Goal: Communication & Community: Answer question/provide support

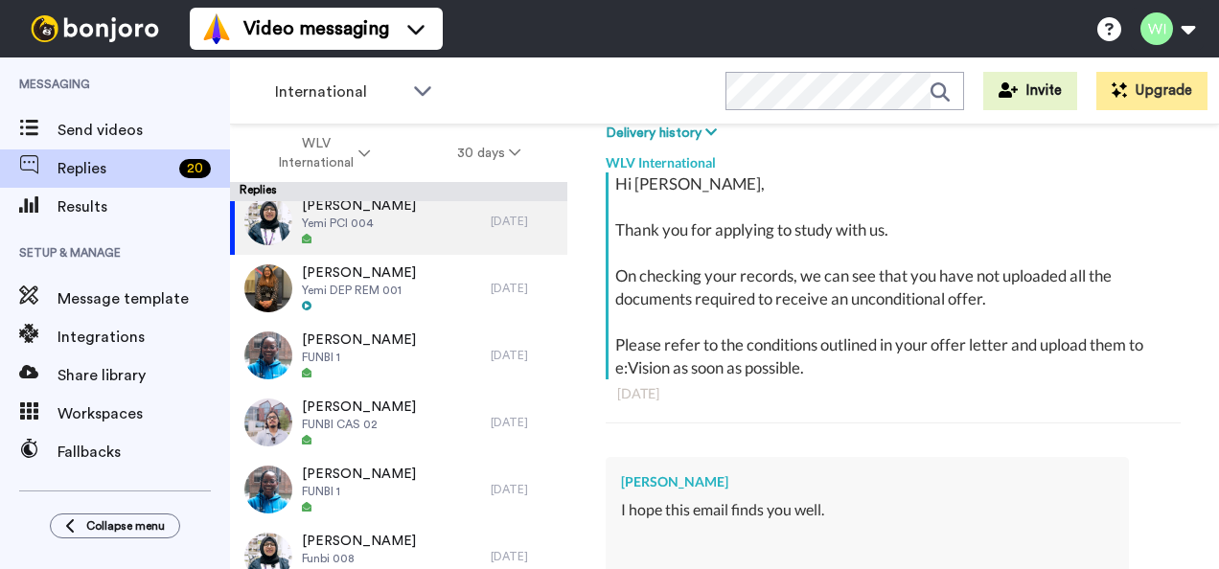
scroll to position [270, 0]
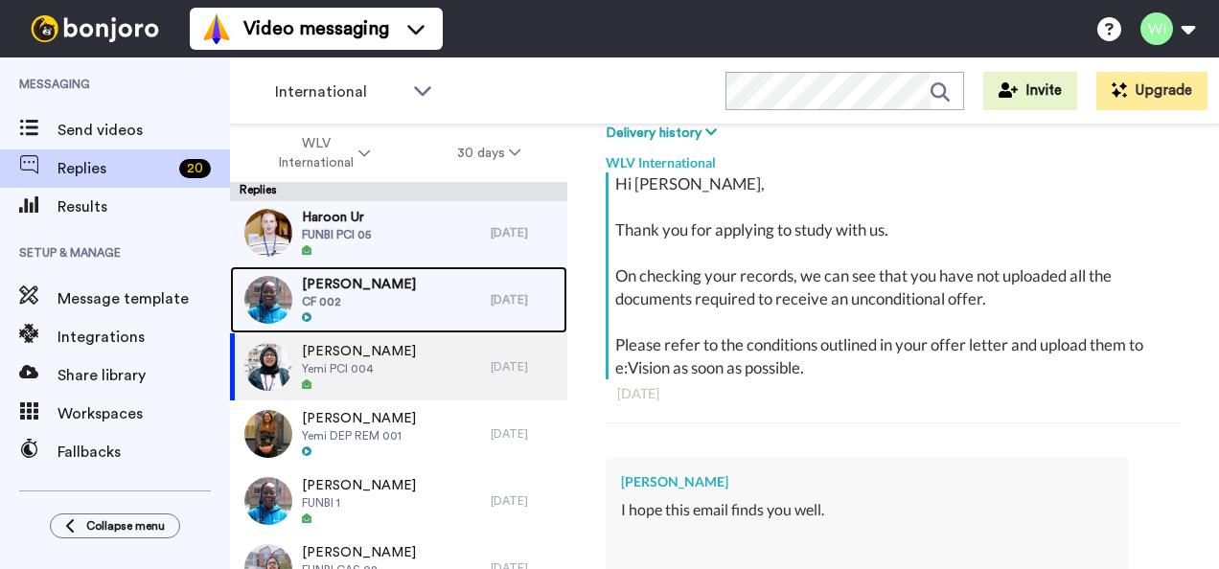
click at [394, 287] on div "Susan Ikpe CF 002" at bounding box center [360, 299] width 261 height 67
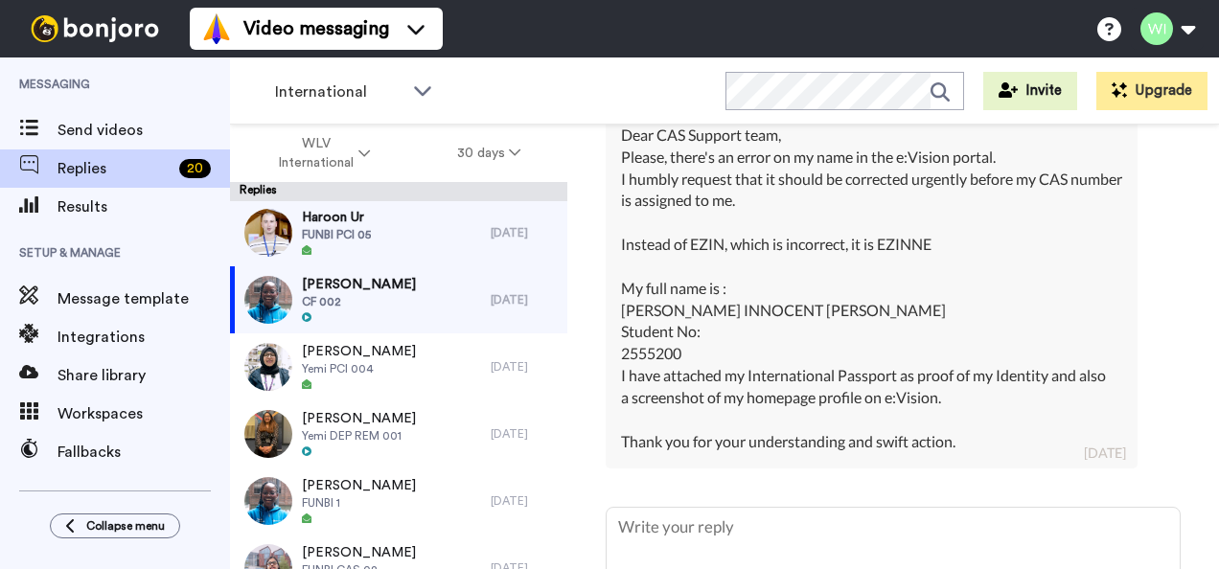
scroll to position [1108, 0]
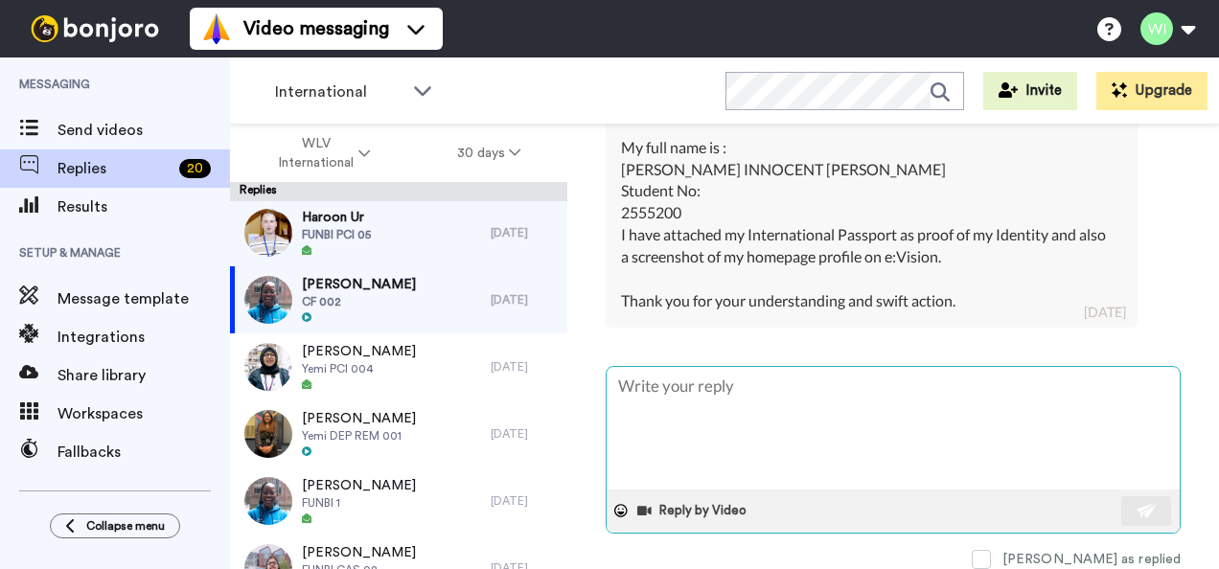
click at [764, 421] on textarea at bounding box center [892, 428] width 573 height 123
type textarea "x"
type textarea "H"
type textarea "x"
type textarea "Hi"
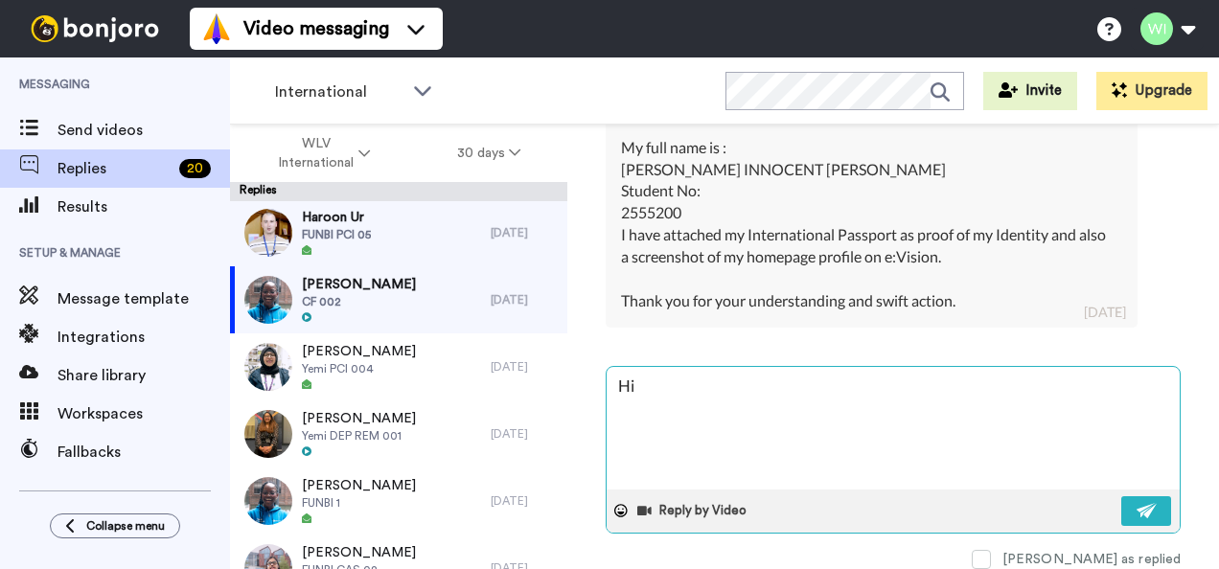
type textarea "x"
type textarea "Hi,"
type textarea "x"
type textarea "Hi,"
type textarea "x"
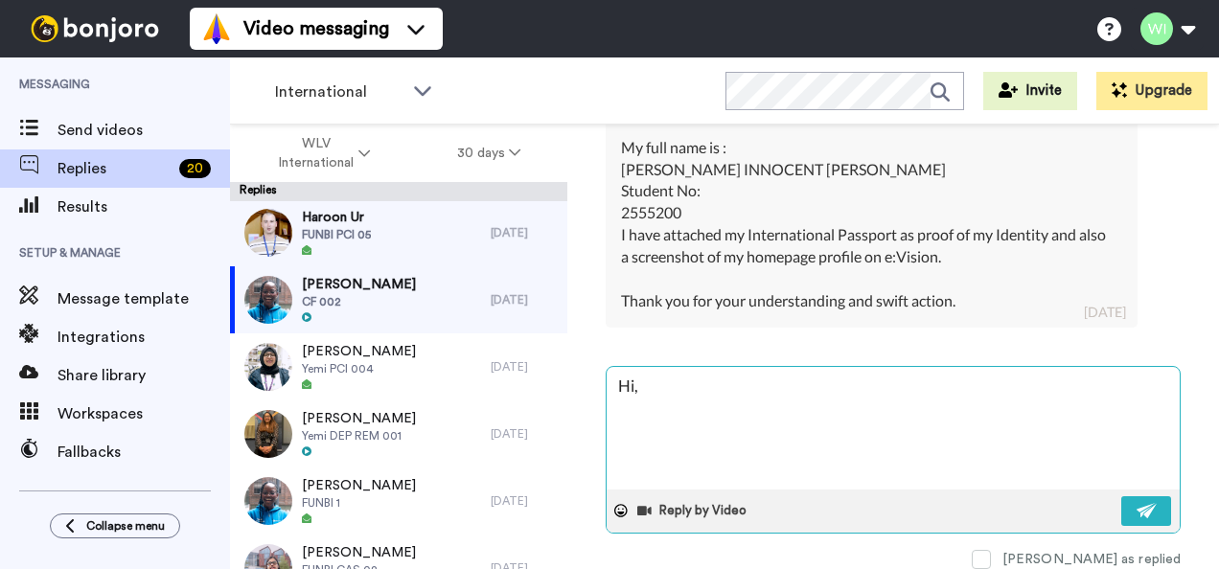
type textarea "Hi, p"
type textarea "x"
type textarea "Hi, pl"
type textarea "x"
type textarea "Hi, ple"
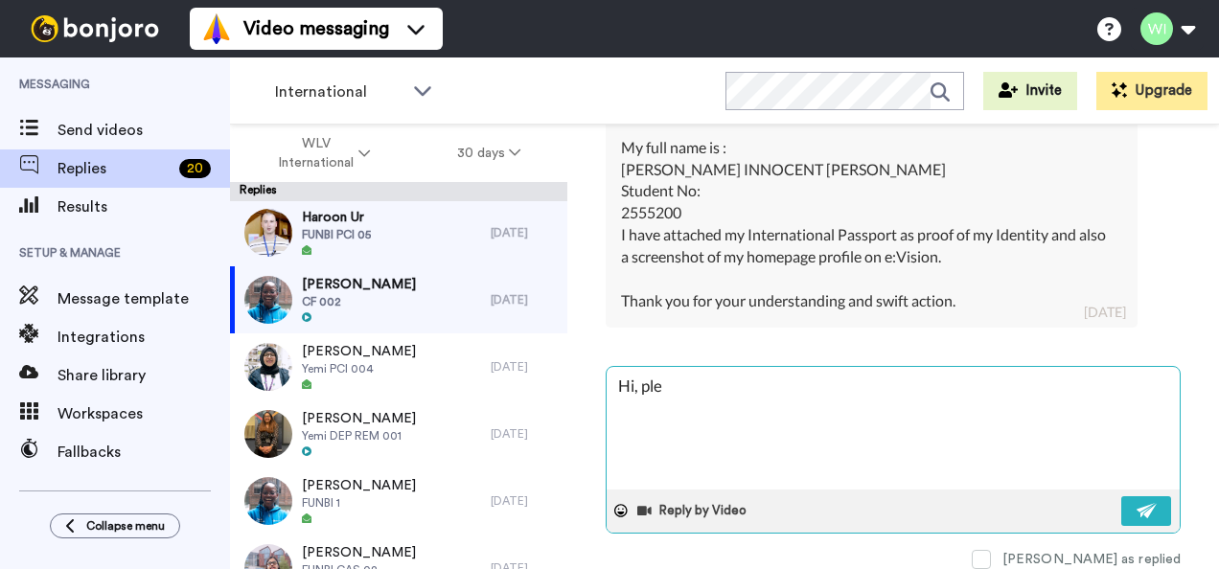
type textarea "x"
type textarea "Hi, plea"
type textarea "x"
type textarea "Hi, pleas"
type textarea "x"
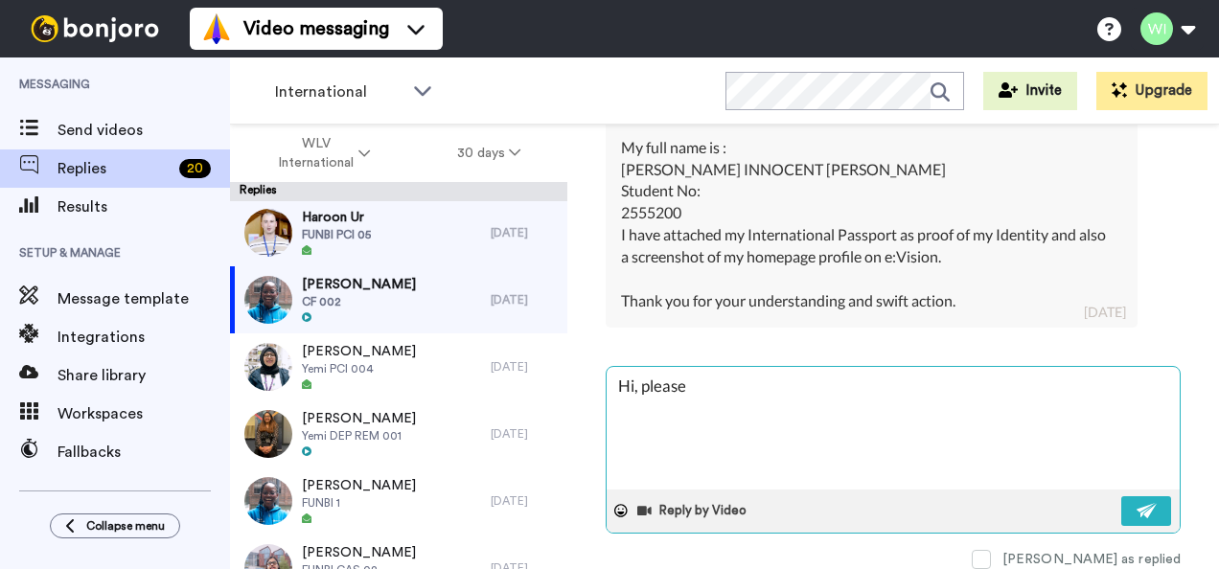
type textarea "Hi, please"
type textarea "x"
type textarea "Hi, please s"
type textarea "x"
type textarea "Hi, please sen"
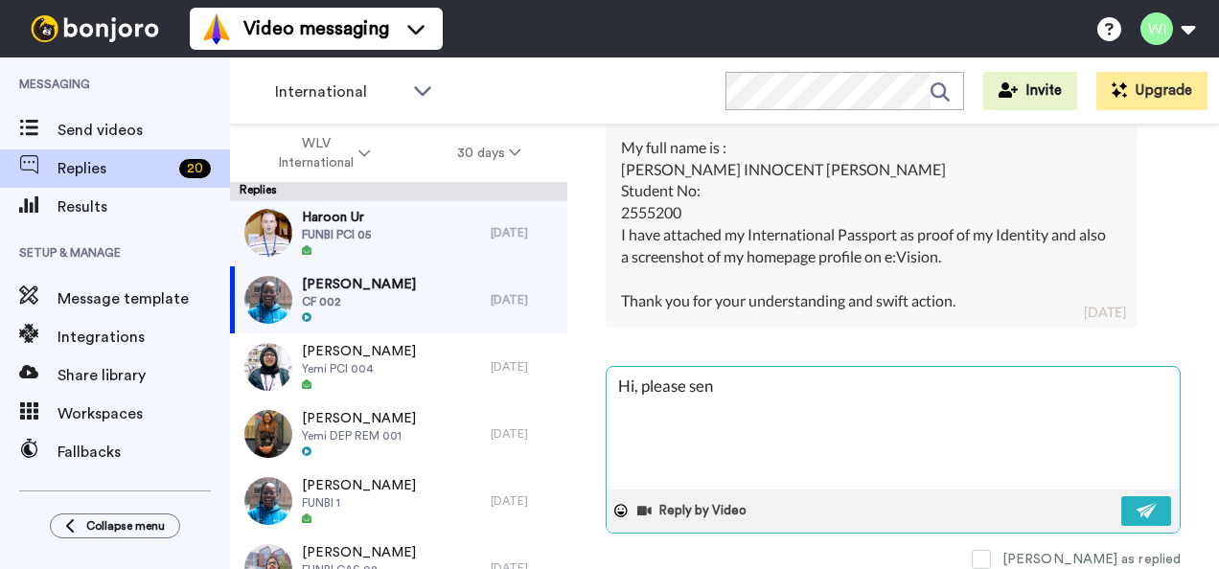
type textarea "x"
type textarea "Hi, please send"
type textarea "x"
type textarea "Hi, please send an"
type textarea "x"
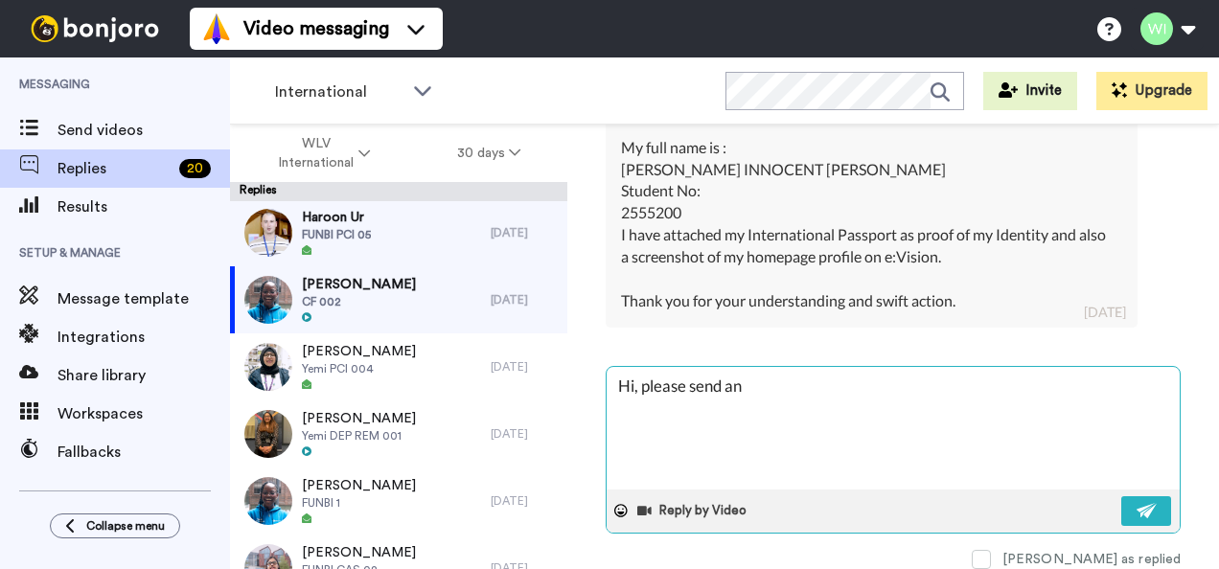
type textarea "Hi, please send an"
type textarea "x"
type textarea "Hi, please send an e"
type textarea "x"
type textarea "Hi, please send an em"
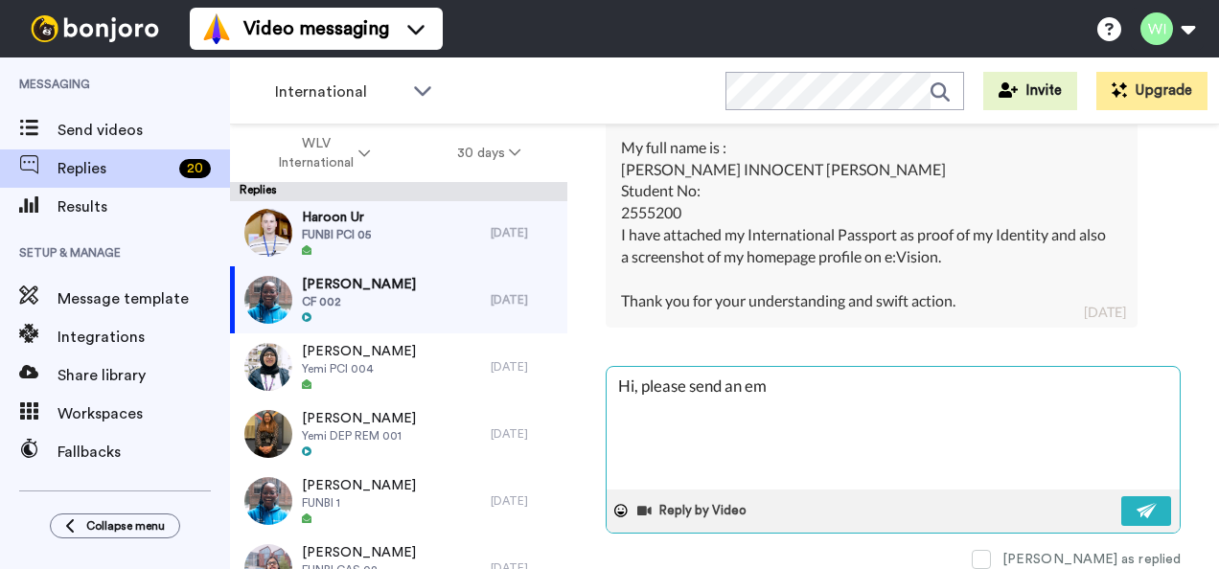
type textarea "x"
type textarea "Hi, please send an emai"
type textarea "x"
type textarea "Hi, please send an email"
type textarea "x"
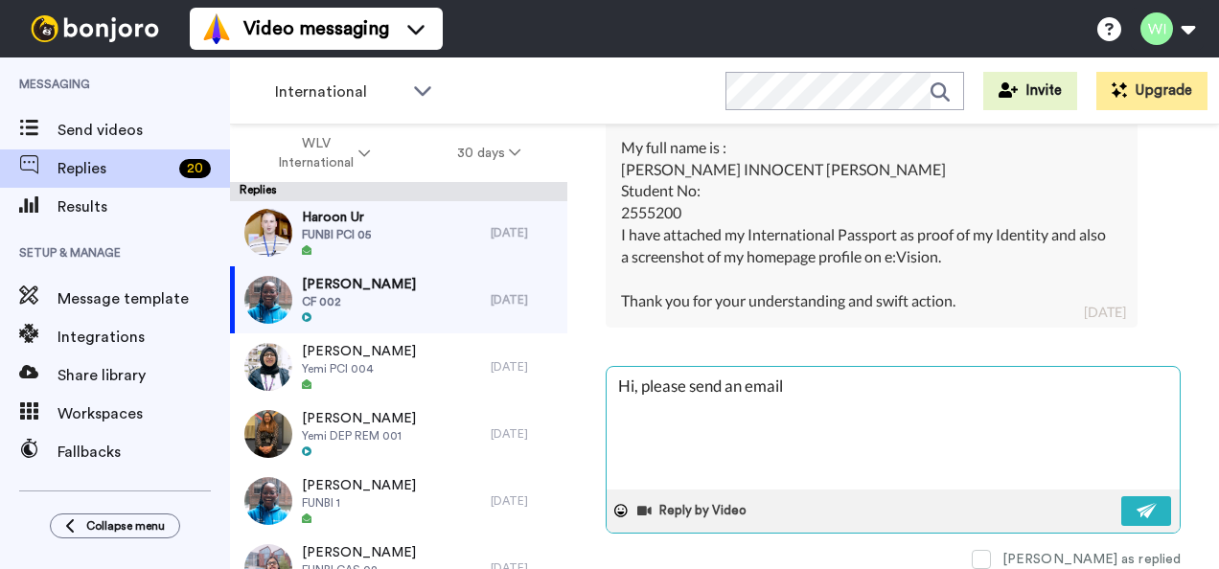
type textarea "Hi, please send an email"
type textarea "x"
type textarea "Hi, please send an email to"
type textarea "x"
type textarea "Hi, please send an email to"
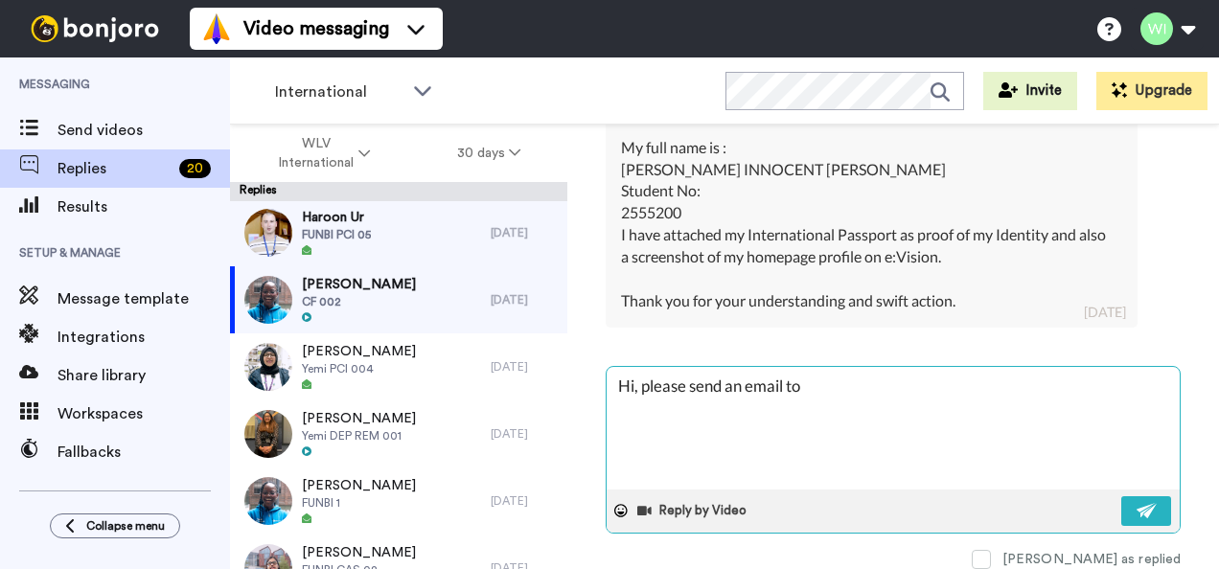
type textarea "x"
type textarea "Hi, please send an email to C"
type textarea "x"
type textarea "Hi, please send an email to CA"
type textarea "x"
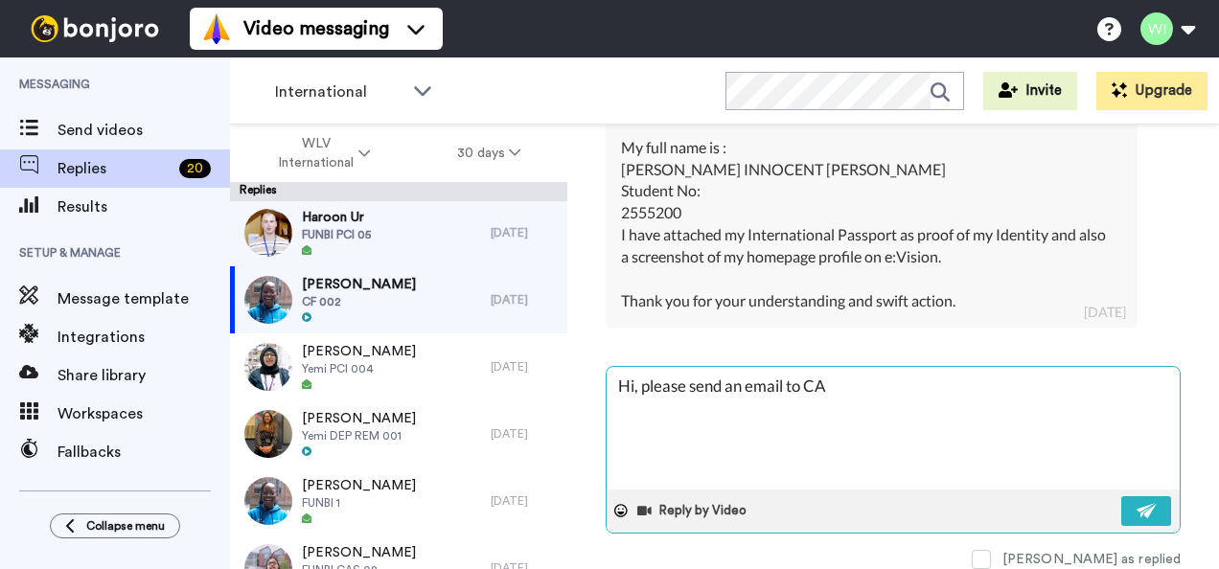
type textarea "Hi, please send an email to CAS"
type textarea "x"
type textarea "Hi, please send an email to CASR"
type textarea "x"
type textarea "Hi, please send an email to CASRe"
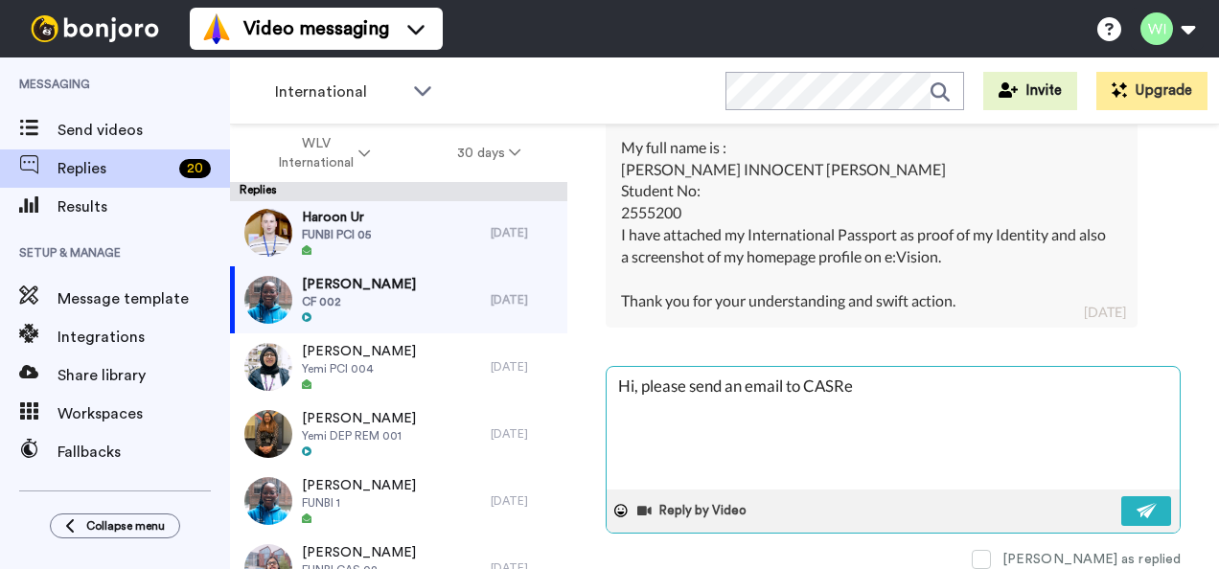
type textarea "x"
type textarea "Hi, please send an email to CASReq"
type textarea "x"
type textarea "Hi, please send an email to CASRequ"
type textarea "x"
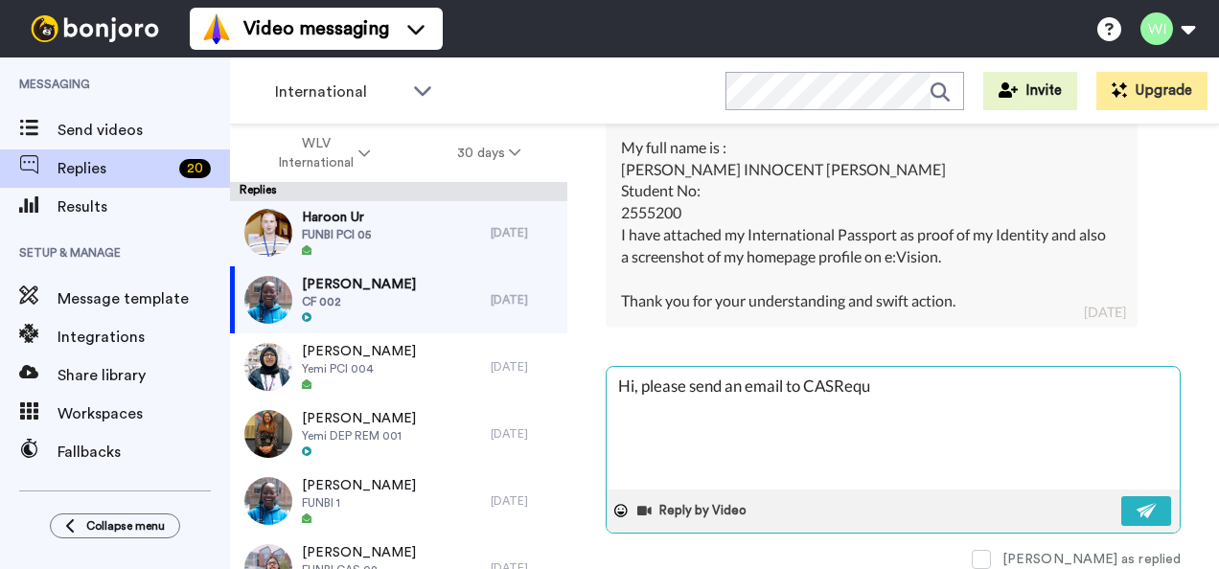
type textarea "Hi, please send an email to CASReque"
type textarea "x"
type textarea "Hi, please send an email to CASReques"
type textarea "x"
type textarea "Hi, please send an email to CASRequest"
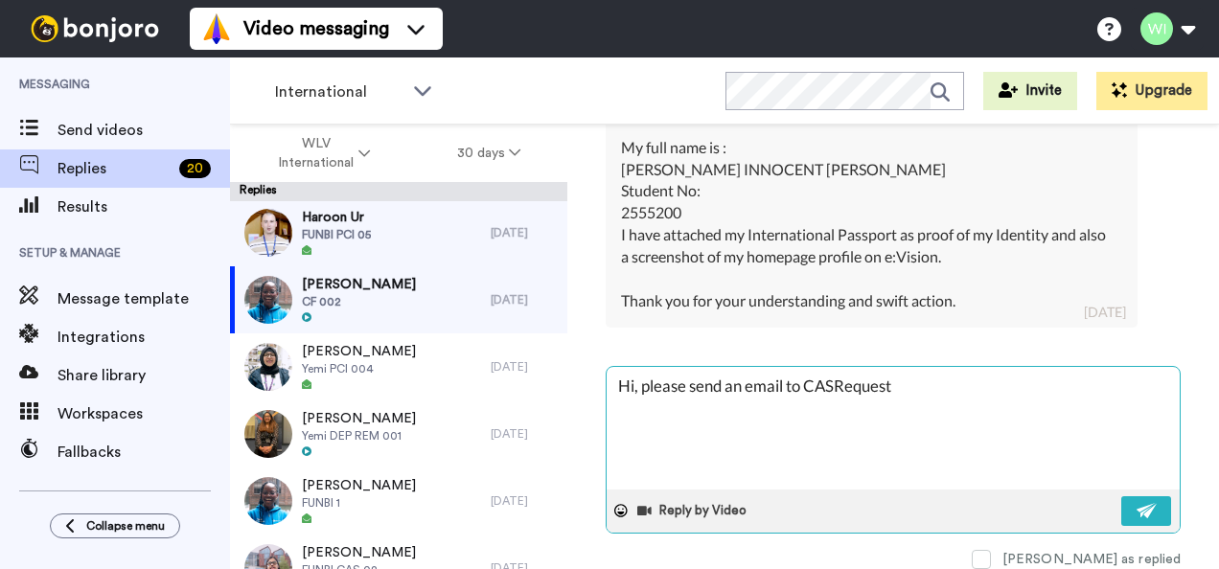
type textarea "x"
type textarea "Hi, please send an email to CASRequests"
type textarea "x"
type textarea "Hi, please send an email to CASRequests@"
type textarea "x"
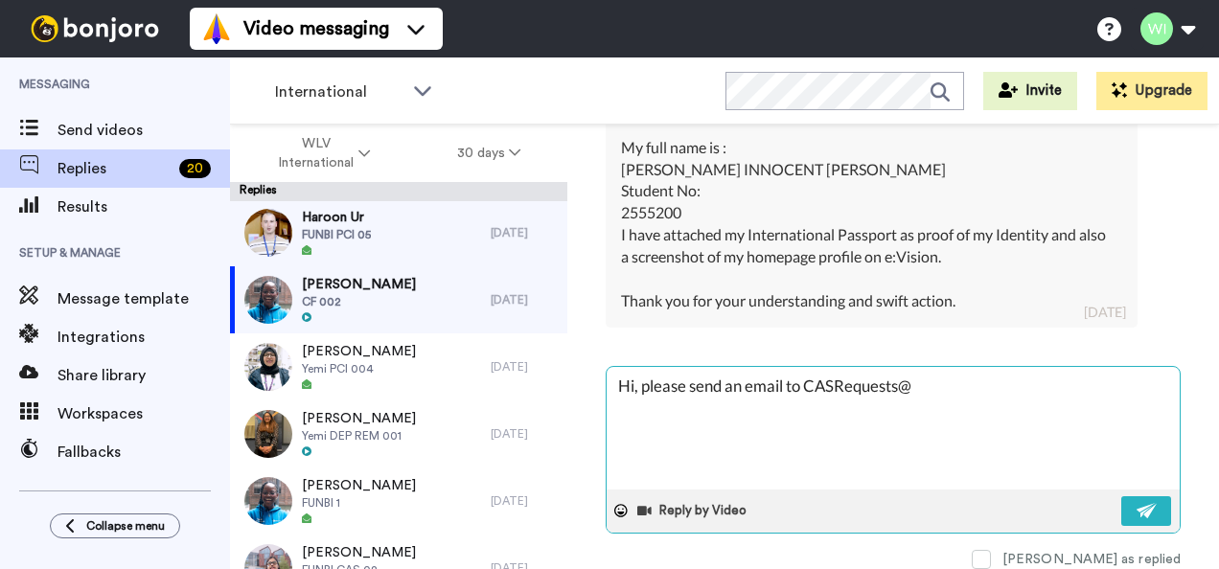
type textarea "Hi, please send an email to CASRequests@w"
type textarea "x"
type textarea "Hi, please send an email to CASRequests@wl"
type textarea "x"
type textarea "Hi, please send an email to CASRequests@wlv"
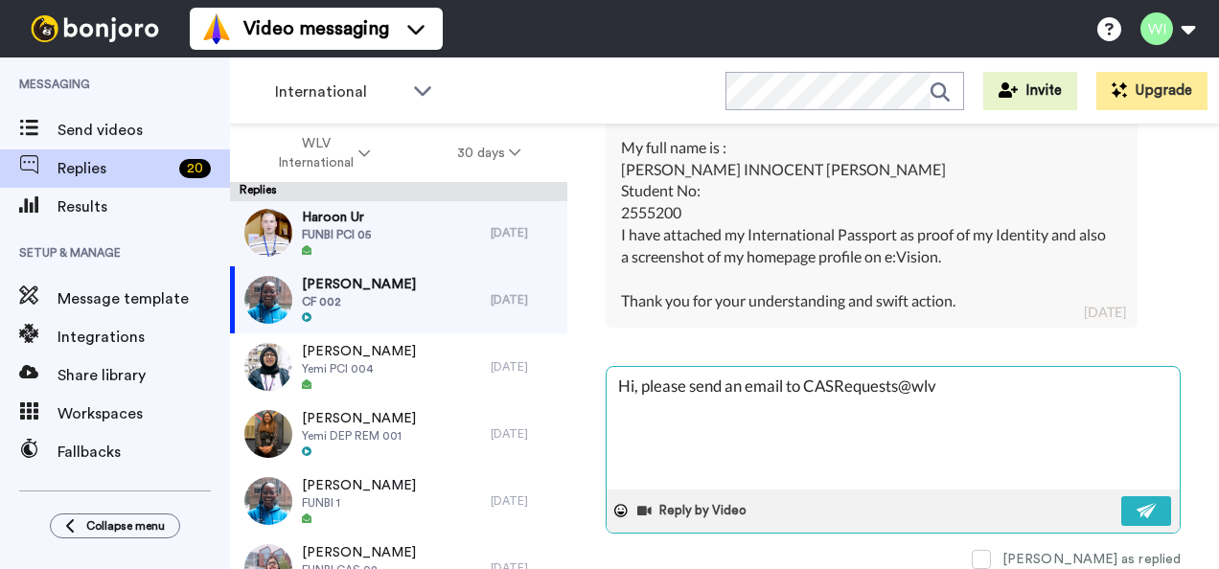
type textarea "x"
type textarea "Hi, please send an email to CASRequests@wlv."
type textarea "x"
type textarea "Hi, please send an email to CASRequests@wlv.a"
type textarea "x"
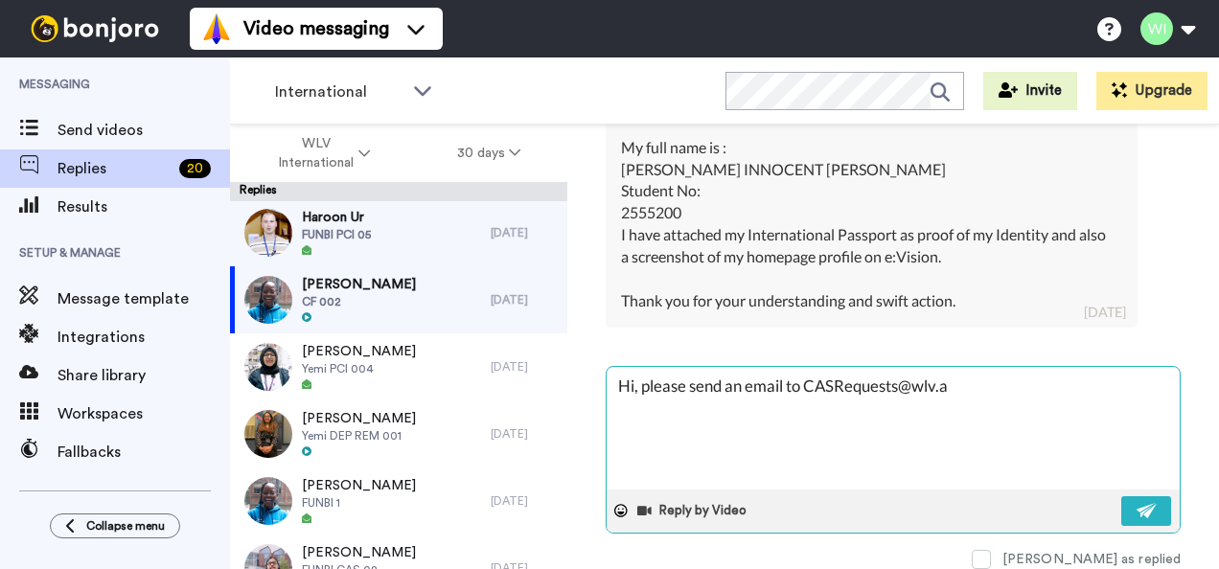
type textarea "Hi, please send an email to CASRequests@wlv.ac"
type textarea "x"
type textarea "Hi, please send an email to CASRequests@wlv.ac."
type textarea "x"
type textarea "Hi, please send an email to CASRequests@wlv.ac.u"
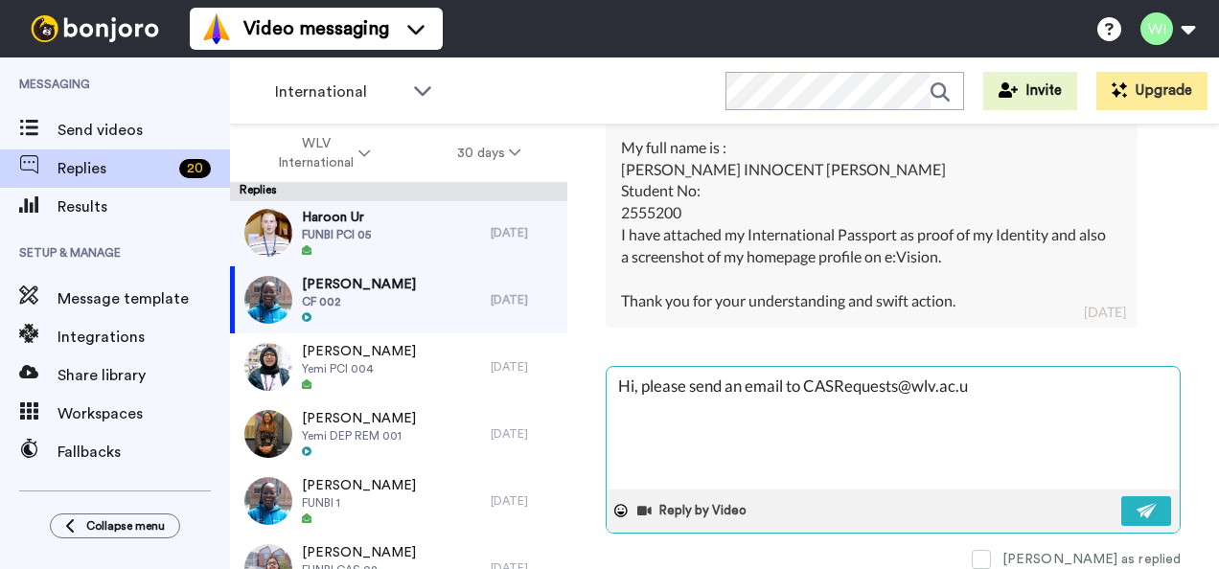
type textarea "x"
type textarea "Hi, please send an email to CASRequests@wlv.ac.uk"
type textarea "x"
type textarea "Hi, please send an email to CASRequests@wlv.ac.uk"
type textarea "x"
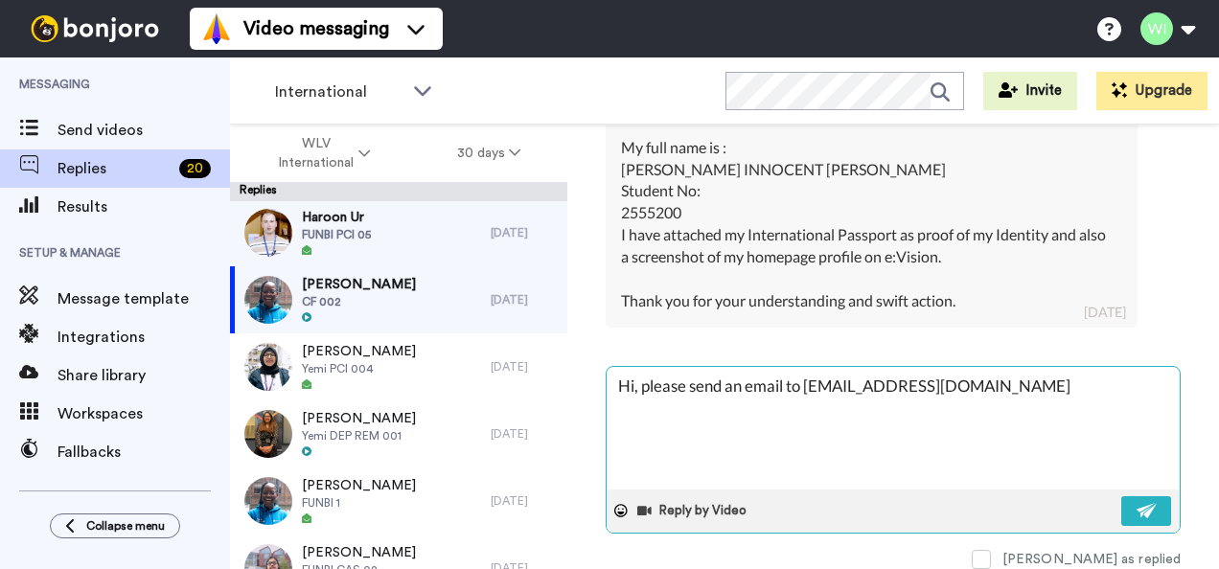
type textarea "Hi, please send an email to CASRequests@wlv.ac.uk t"
type textarea "x"
type textarea "Hi, please send an email to CASRequests@wlv.ac.uk to"
type textarea "x"
type textarea "Hi, please send an email to CASRequests@wlv.ac.uk to"
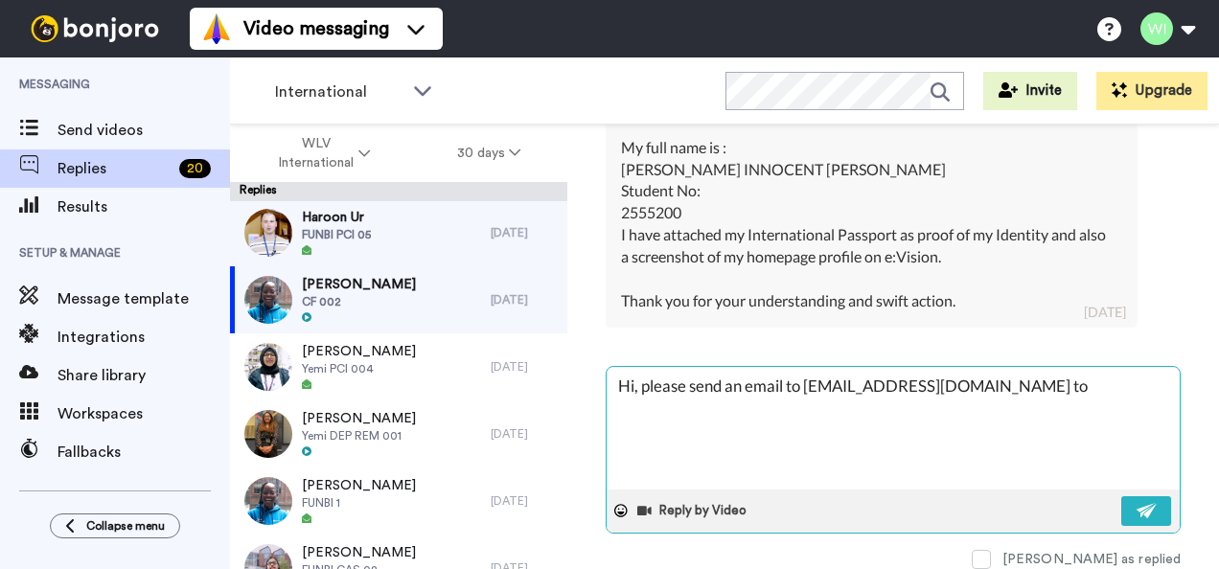
type textarea "x"
type textarea "Hi, please send an email to CASRequests@wlv.ac.uk to a"
type textarea "x"
type textarea "Hi, please send an email to CASRequests@wlv.ac.uk to as"
type textarea "x"
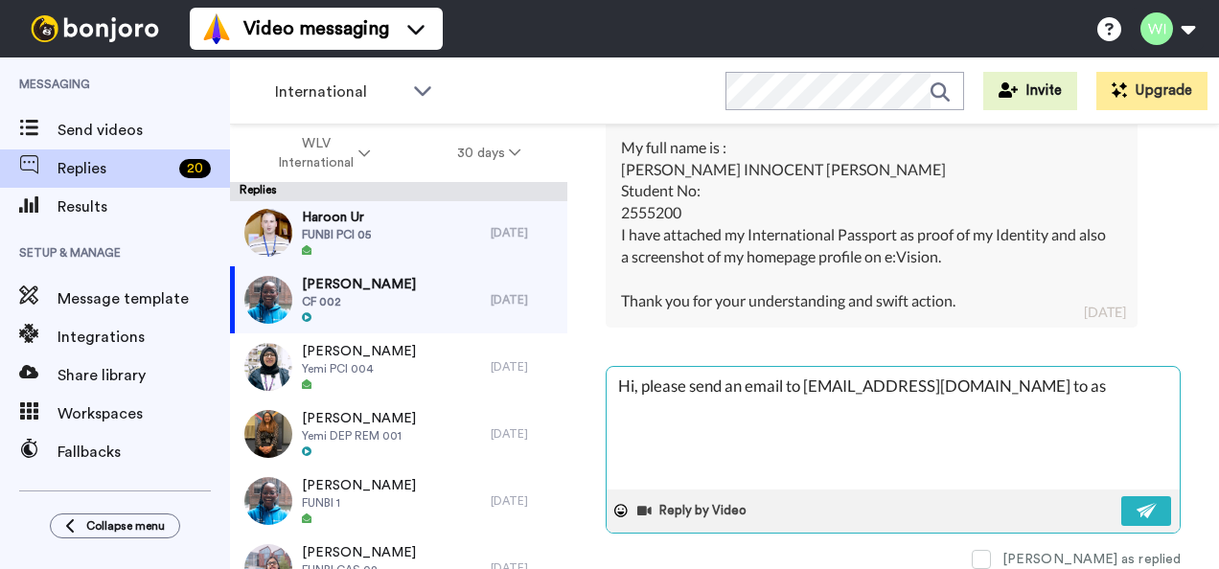
type textarea "Hi, please send an email to CASRequests@wlv.ac.uk to ass"
type textarea "x"
type textarea "Hi, please send an email to CASRequests@wlv.ac.uk to assi"
type textarea "x"
type textarea "Hi, please send an email to CASRequests@wlv.ac.uk to assis"
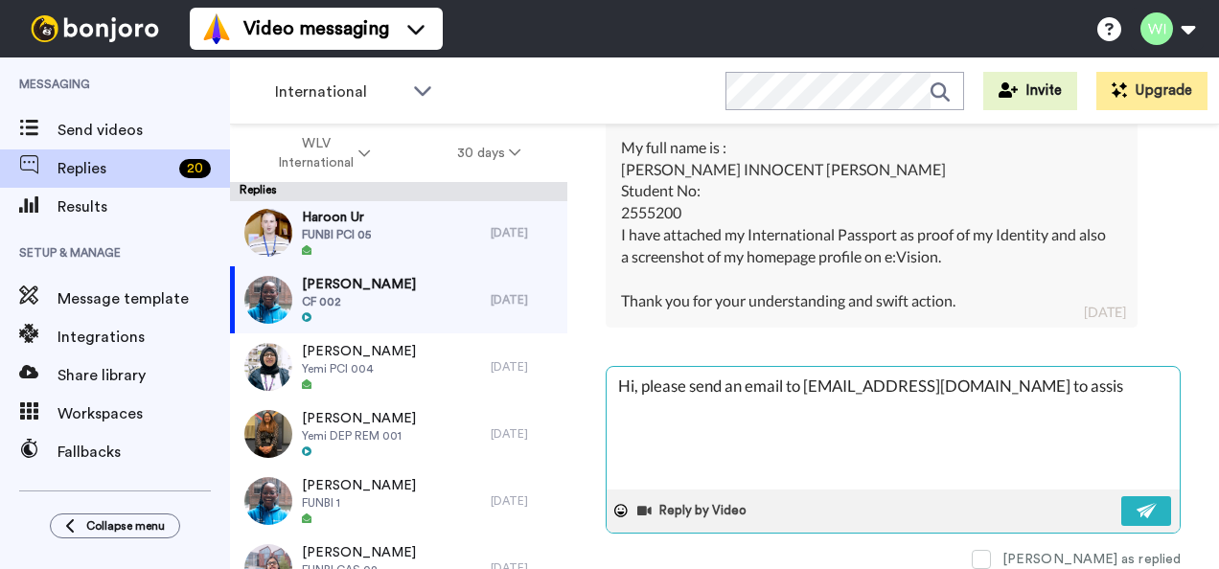
type textarea "x"
type textarea "Hi, please send an email to CASRequests@wlv.ac.uk to assist"
type textarea "x"
type textarea "Hi, please send an email to CASRequests@wlv.ac.uk to assist"
type textarea "x"
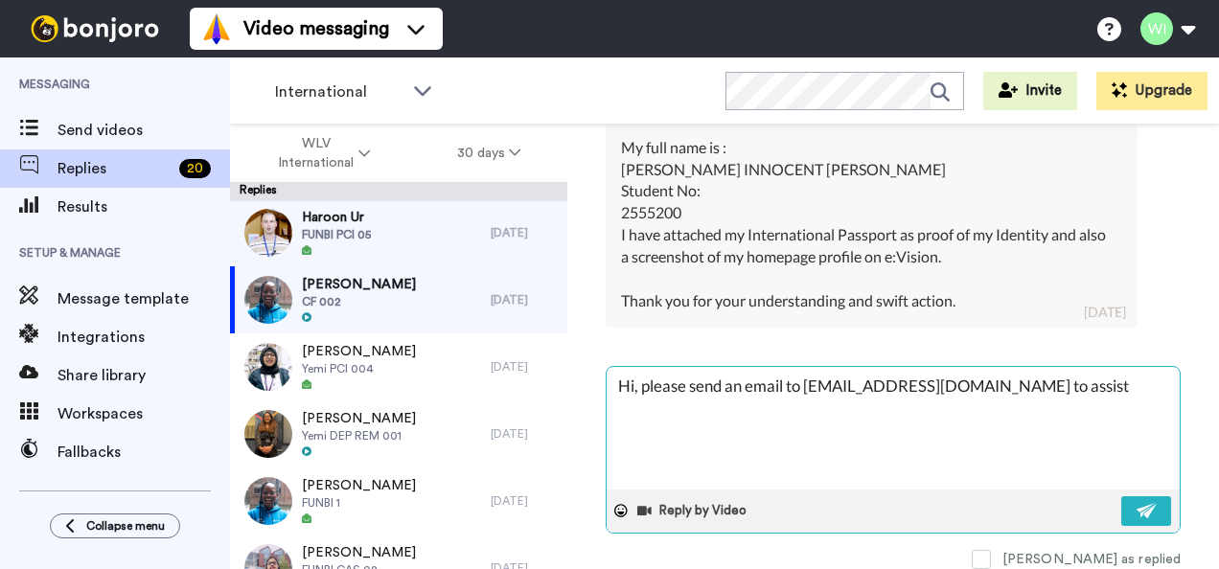
type textarea "Hi, please send an email to CASRequests@wlv.ac.uk to assist y"
type textarea "x"
type textarea "Hi, please send an email to CASRequests@wlv.ac.uk to assist yo"
type textarea "x"
type textarea "Hi, please send an email to CASRequests@wlv.ac.uk to assist you"
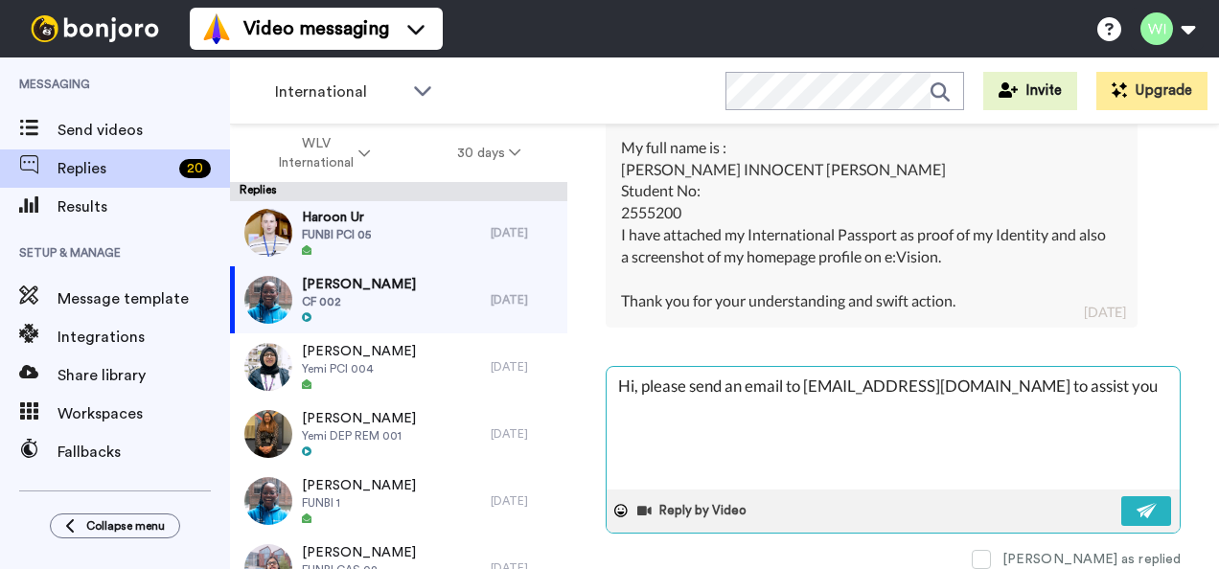
type textarea "x"
type textarea "Hi, please send an email to CASRequests@wlv.ac.uk to assist you"
type textarea "x"
type textarea "Hi, please send an email to CASRequests@wlv.ac.uk to assist you f"
type textarea "x"
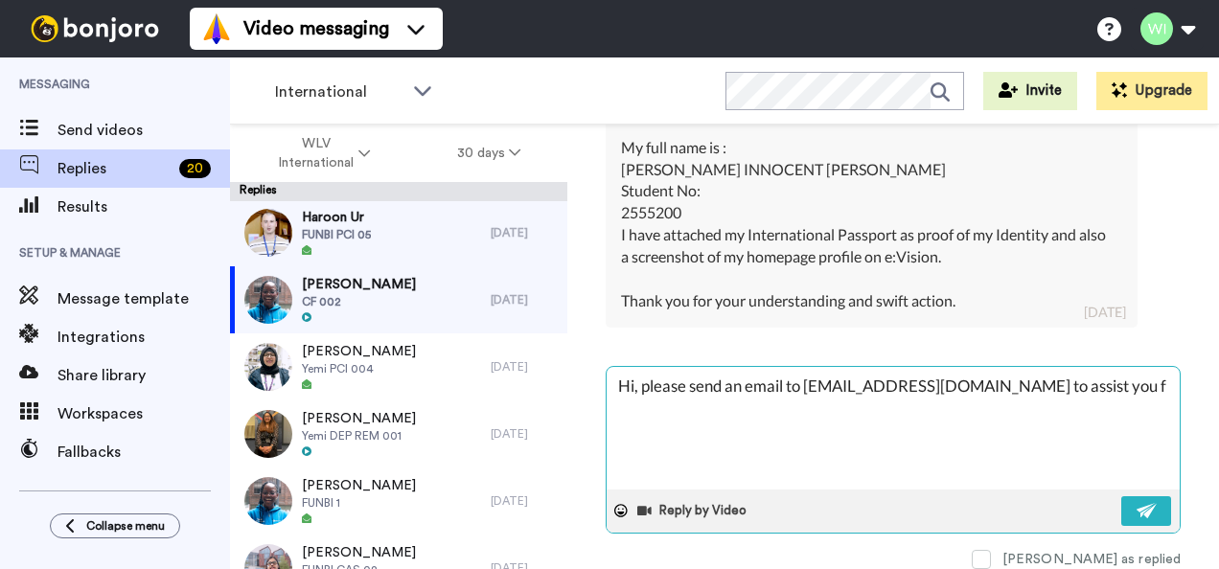
type textarea "Hi, please send an email to CASRequests@wlv.ac.uk to assist you fu"
type textarea "x"
type textarea "Hi, please send an email to CASRequests@wlv.ac.uk to assist you fur"
type textarea "x"
type textarea "Hi, please send an email to CASRequests@wlv.ac.uk to assist you furt"
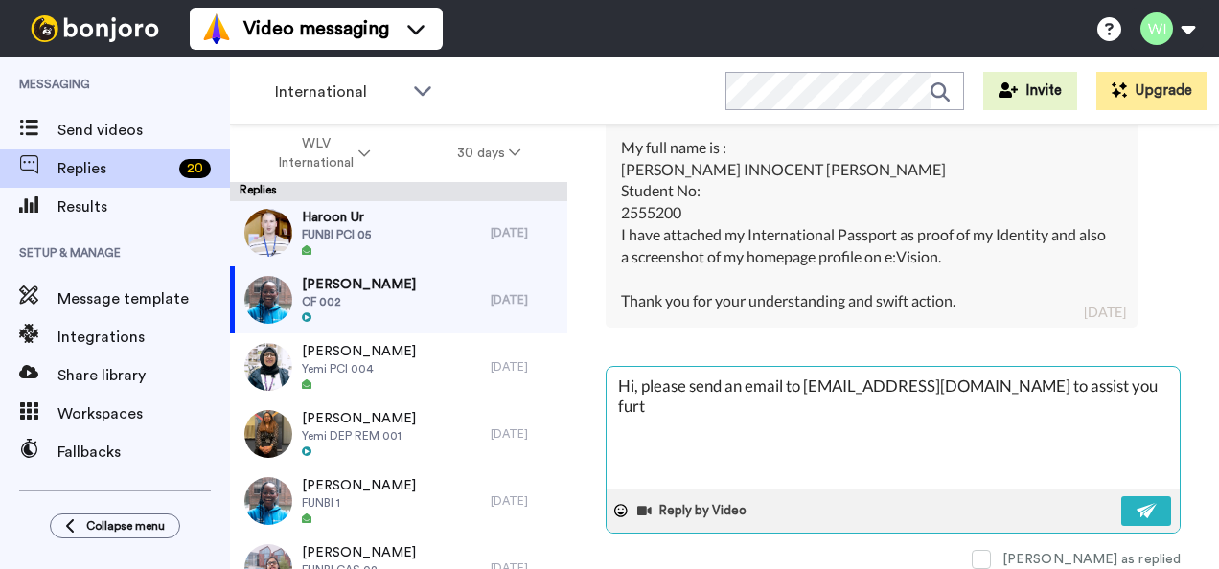
type textarea "x"
type textarea "Hi, please send an email to CASRequests@wlv.ac.uk to assist you furth"
type textarea "x"
type textarea "Hi, please send an email to CASRequests@wlv.ac.uk to assist you furthe"
type textarea "x"
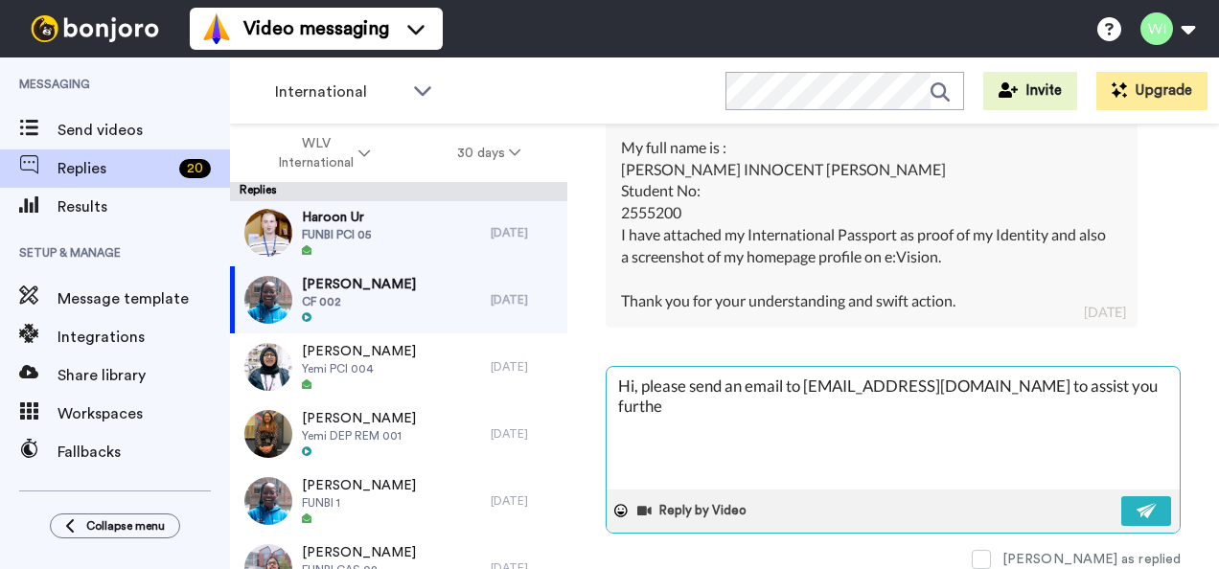
type textarea "Hi, please send an email to CASRequests@wlv.ac.uk to assist you further"
type textarea "x"
type textarea "Hi, please send an email to CASRequests@wlv.ac.uk to assist you further"
type textarea "x"
type textarea "Hi, please send an email to CASRequests@wlv.ac.uk to assist you further i"
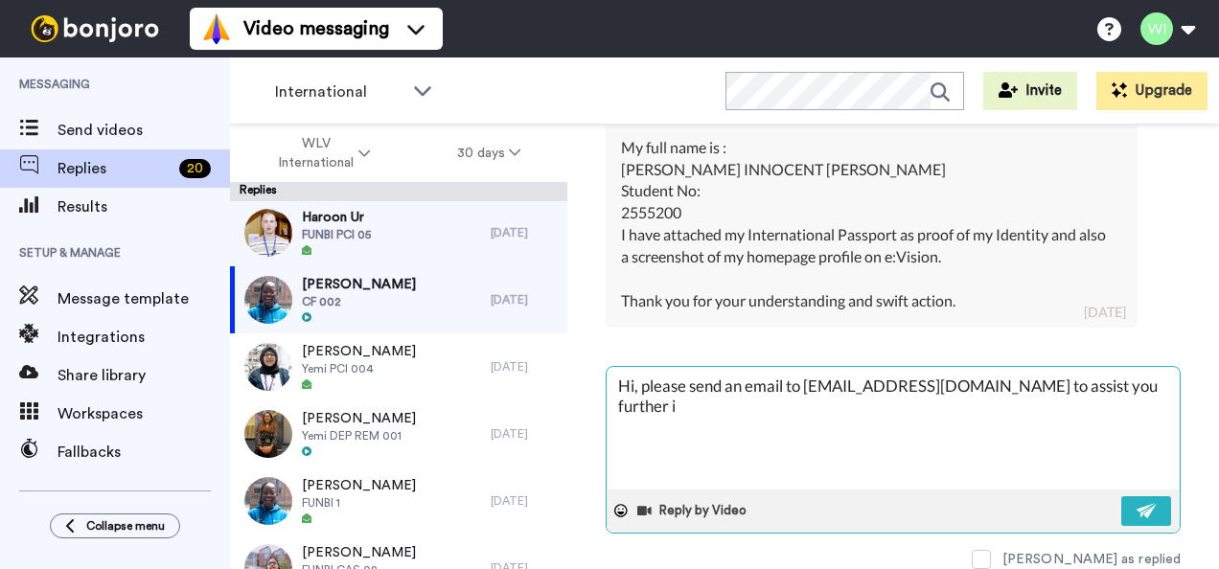
type textarea "x"
type textarea "Hi, please send an email to CASRequests@wlv.ac.uk to assist you further"
type textarea "x"
type textarea "Hi, please send an email to CASRequests@wlv.ac.uk to assist you further w"
type textarea "x"
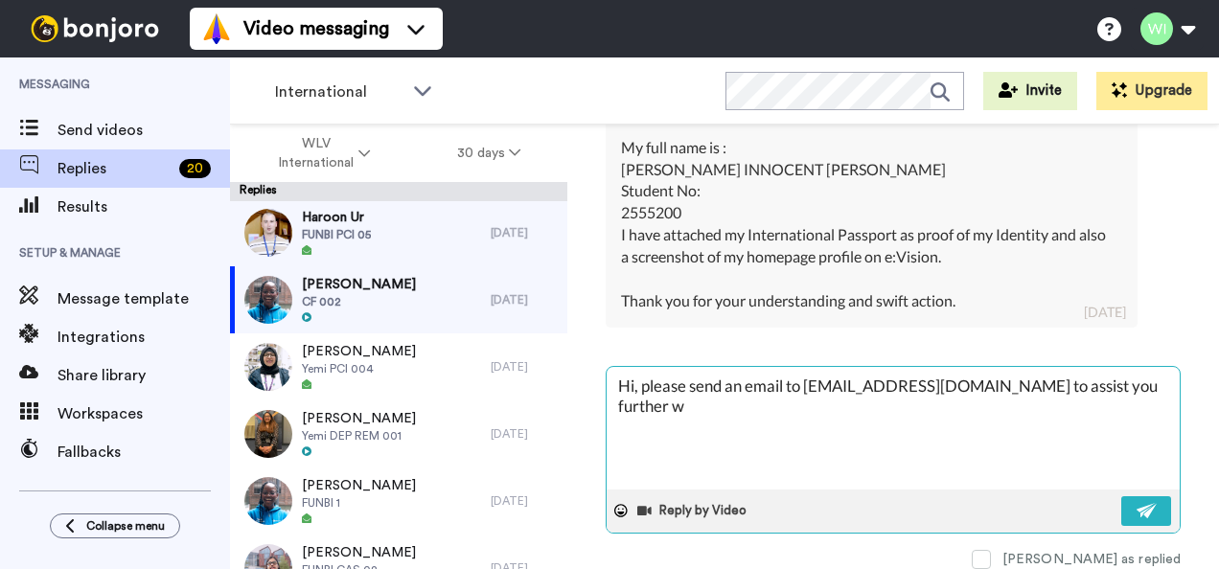
type textarea "Hi, please send an email to CASRequests@wlv.ac.uk to assist you further wi"
type textarea "x"
type textarea "Hi, please send an email to CASRequests@wlv.ac.uk to assist you further with"
type textarea "x"
type textarea "Hi, please send an email to CASRequests@wlv.ac.uk to assist you further with"
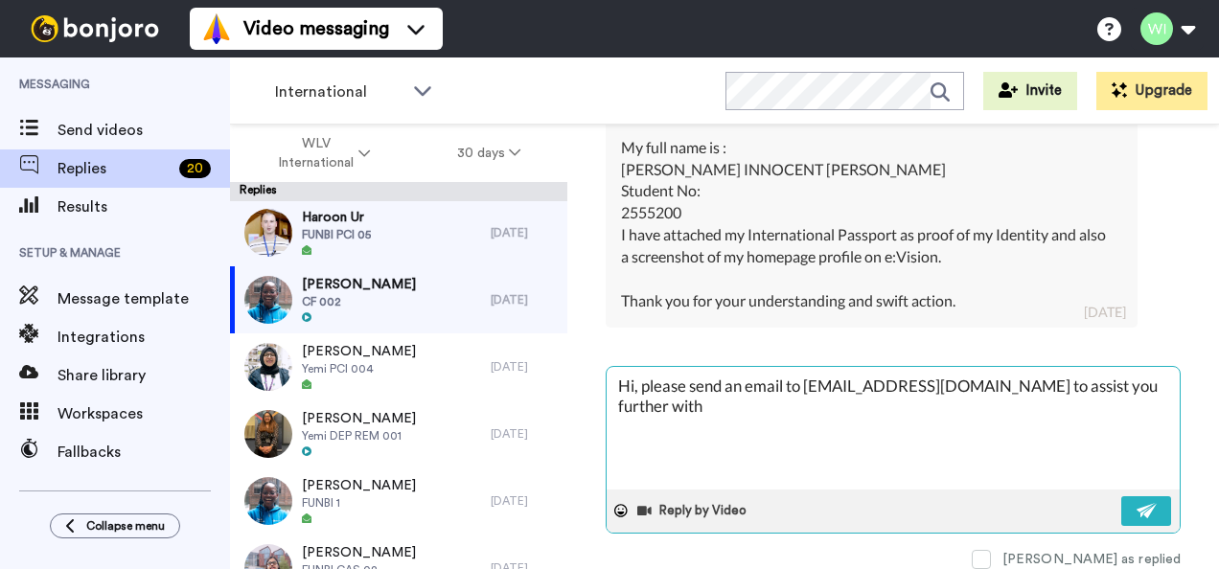
type textarea "x"
type textarea "Hi, please send an email to CASRequests@wlv.ac.uk to assist you further with t"
type textarea "x"
type textarea "Hi, please send an email to CASRequests@wlv.ac.uk to assist you further with th"
type textarea "x"
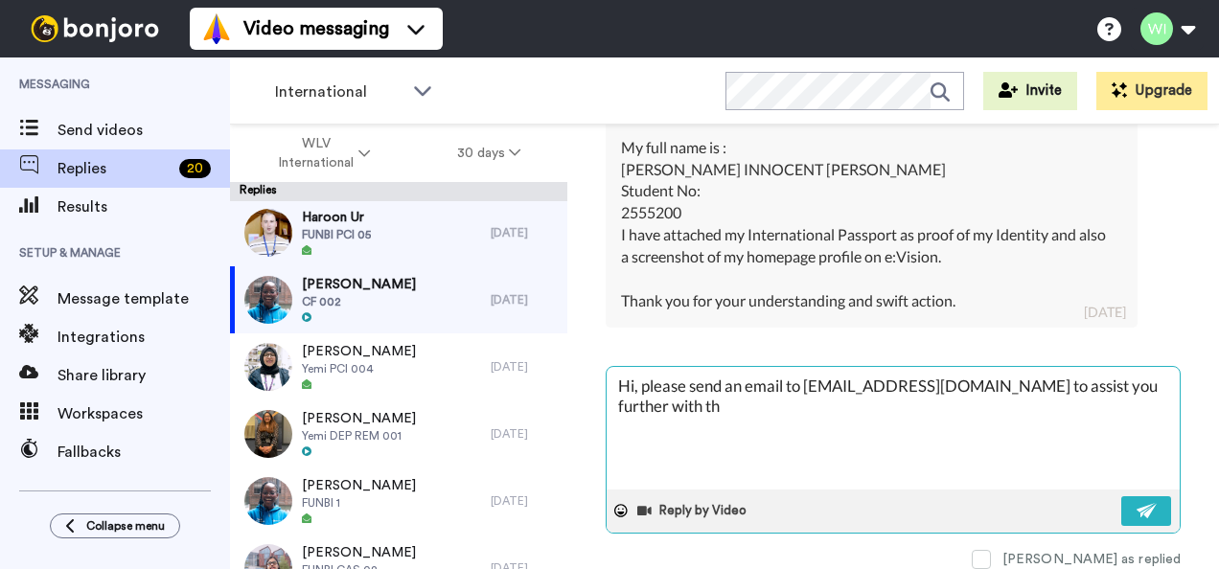
type textarea "Hi, please send an email to CASRequests@wlv.ac.uk to assist you further with thi"
type textarea "x"
type textarea "Hi, please send an email to CASRequests@wlv.ac.uk to assist you further with th…"
type textarea "x"
type textarea "Hi, please send an email to CASRequests@wlv.ac.uk to assist you further with th…"
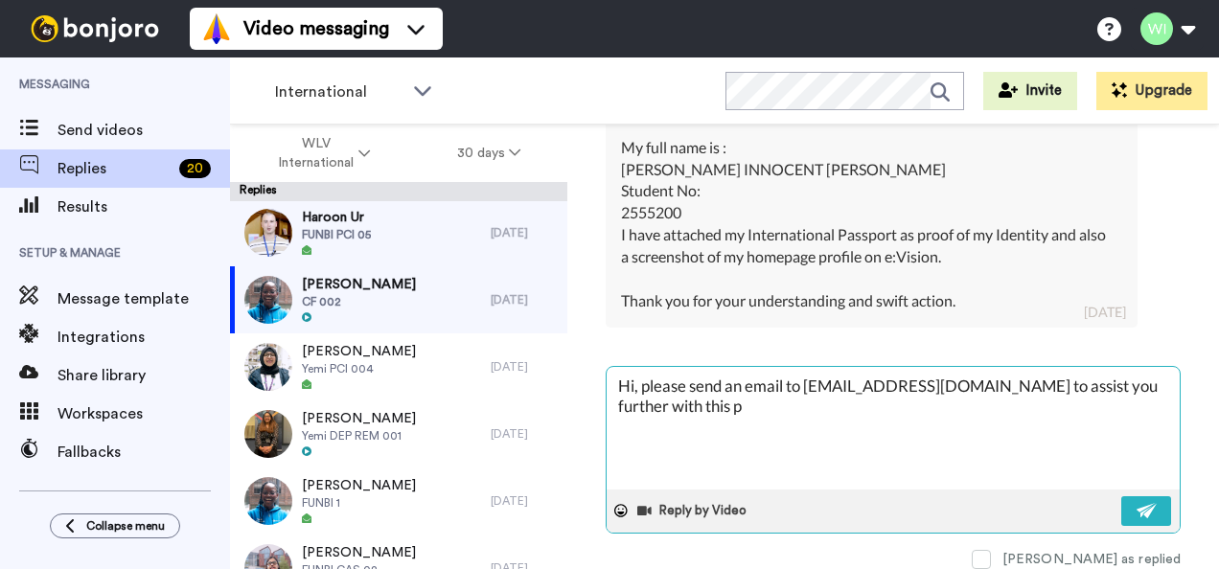
type textarea "x"
type textarea "Hi, please send an email to CASRequests@wlv.ac.uk to assist you further with th…"
type textarea "x"
type textarea "Hi, please send an email to CASRequests@wlv.ac.uk to assist you further with th…"
type textarea "x"
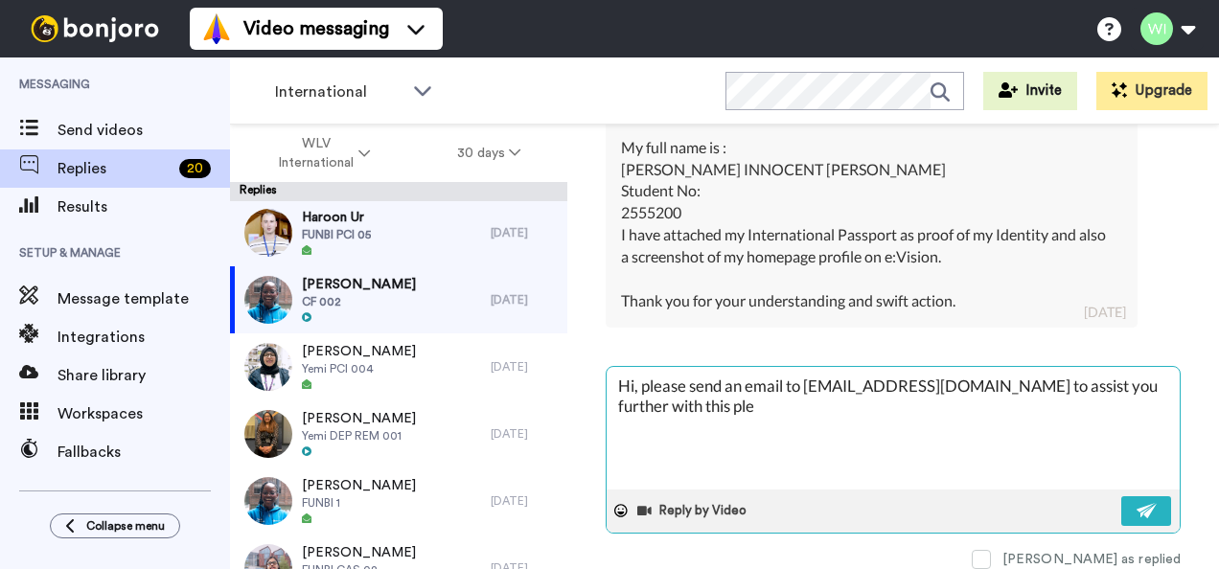
type textarea "Hi, please send an email to CASRequests@wlv.ac.uk to assist you further with th…"
type textarea "x"
type textarea "Hi, please send an email to CASRequests@wlv.ac.uk to assist you further with th…"
type textarea "x"
type textarea "Hi, please send an email to CASRequests@wlv.ac.uk to assist you further with th…"
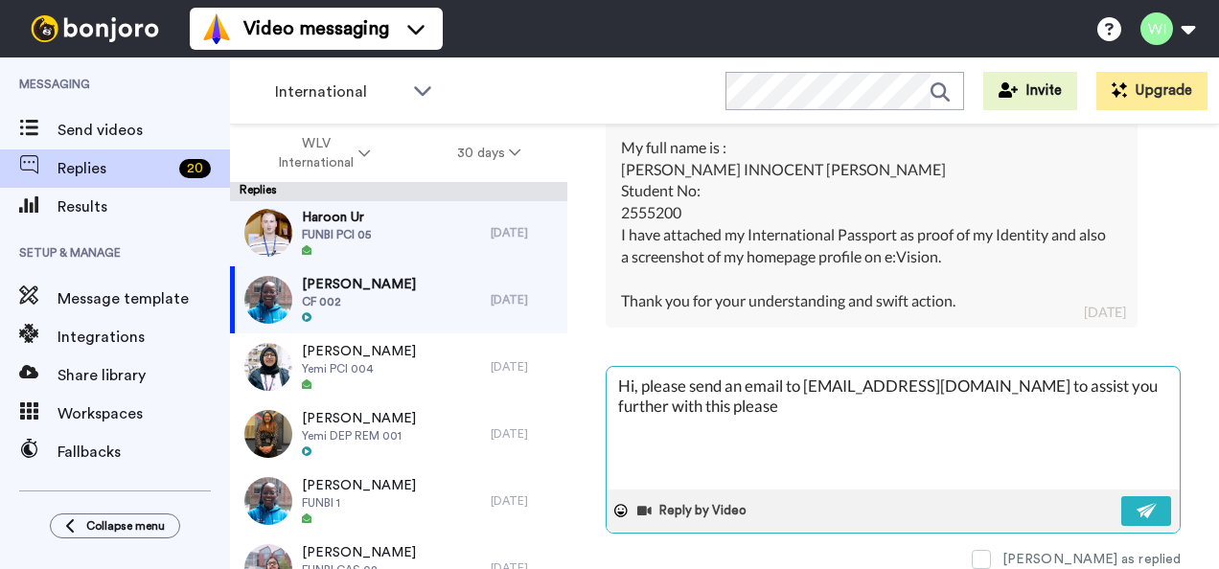
type textarea "x"
type textarea "Hi, please send an email to CASRequests@wlv.ac.uk to assist you further with th…"
type textarea "x"
type textarea "Hi, please send an email to CASRequests@wlv.ac.uk to assist you further with th…"
type textarea "x"
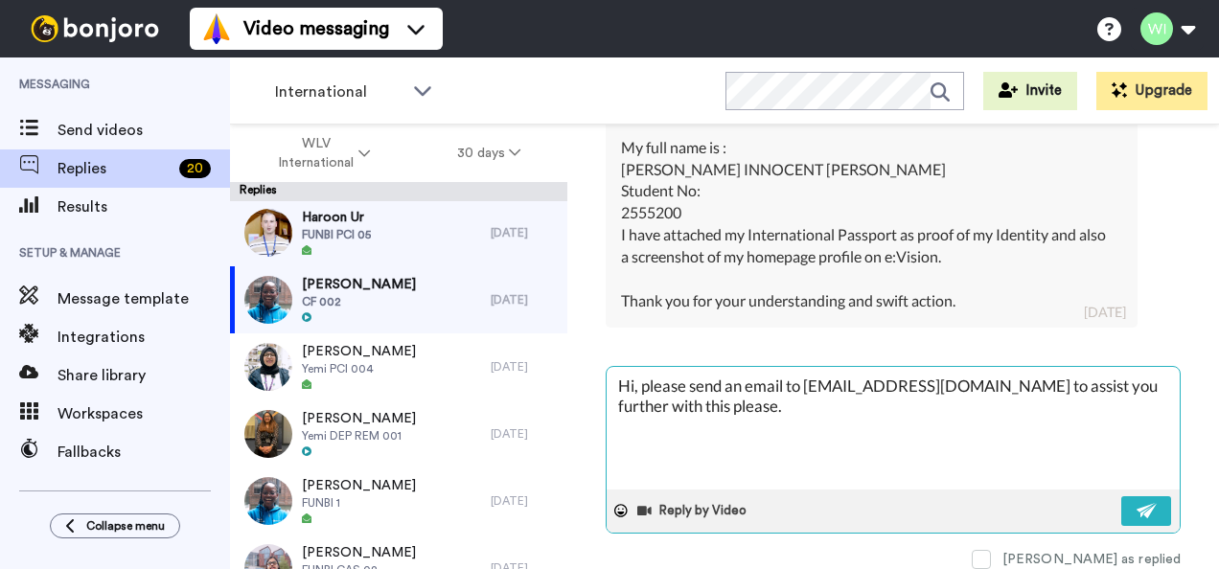
type textarea "Hi, please send an email to CASRequests@wlv.ac.uk to assist you further with th…"
type textarea "x"
type textarea "Hi, please send an email to CASRequests@wlv.ac.uk to assist you further with th…"
type textarea "x"
type textarea "Hi, please send an email to CASRequests@wlv.ac.uk to assist you further with th…"
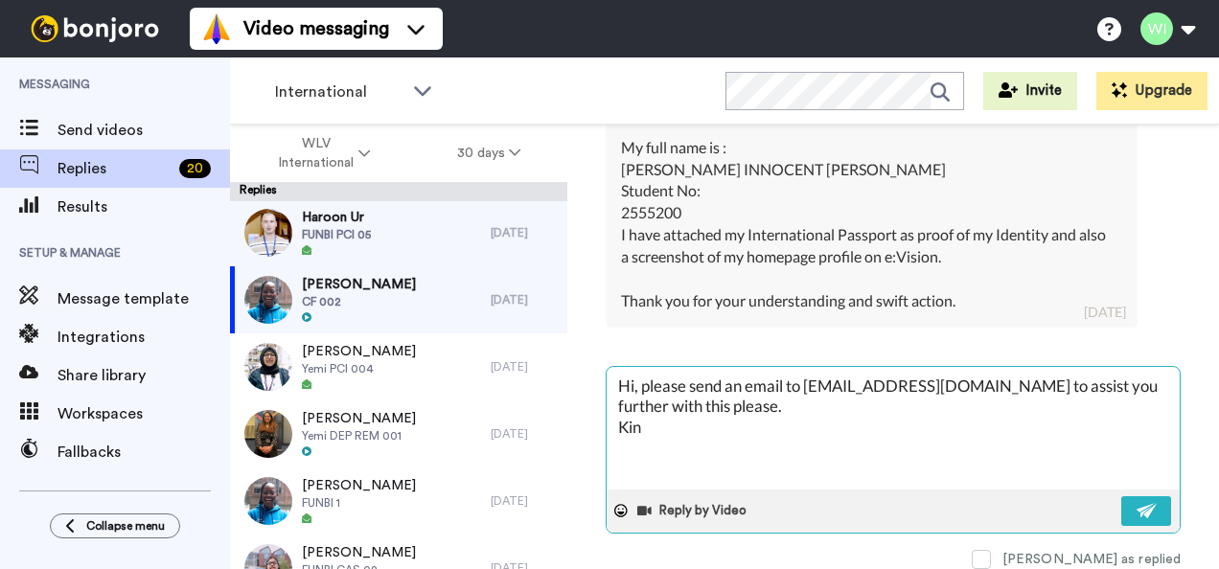
type textarea "x"
type textarea "Hi, please send an email to CASRequests@wlv.ac.uk to assist you further with th…"
type textarea "x"
type textarea "Hi, please send an email to CASRequests@wlv.ac.uk to assist you further with th…"
type textarea "x"
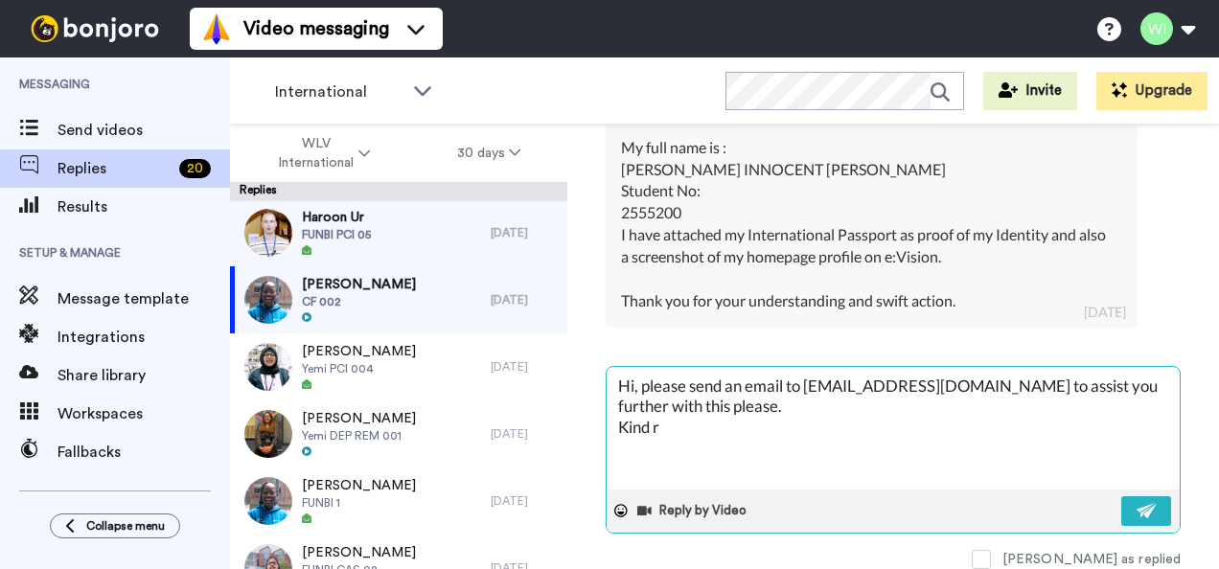
type textarea "Hi, please send an email to CASRequests@wlv.ac.uk to assist you further with th…"
type textarea "x"
type textarea "Hi, please send an email to CASRequests@wlv.ac.uk to assist you further with th…"
type textarea "x"
type textarea "Hi, please send an email to CASRequests@wlv.ac.uk to assist you further with th…"
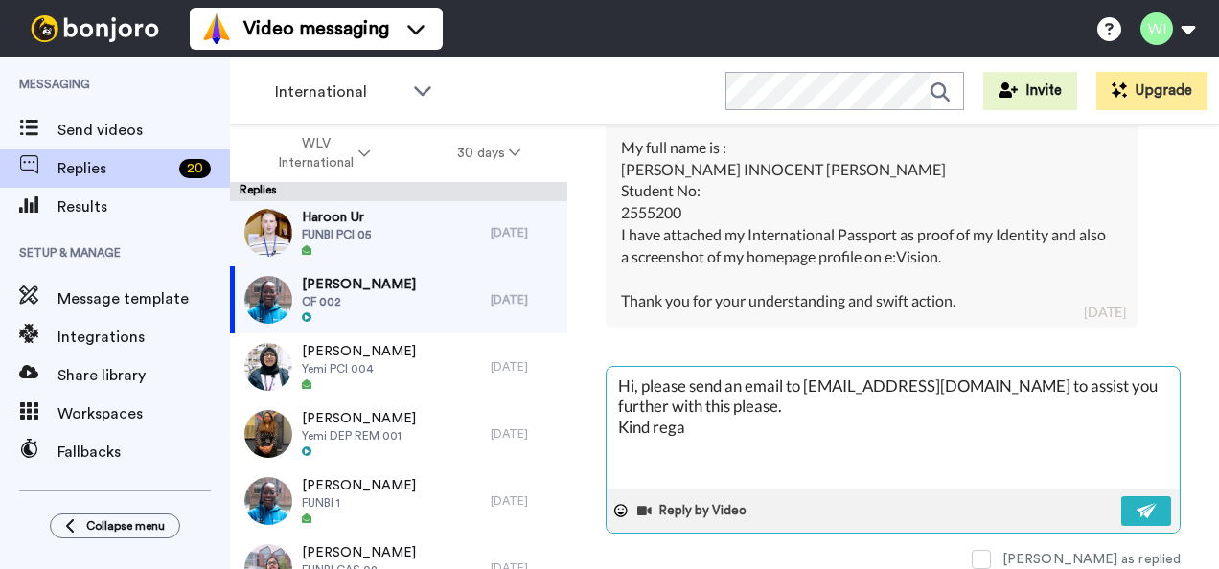
type textarea "x"
type textarea "Hi, please send an email to CASRequests@wlv.ac.uk to assist you further with th…"
type textarea "x"
type textarea "Hi, please send an email to CASRequests@wlv.ac.uk to assist you further with th…"
type textarea "x"
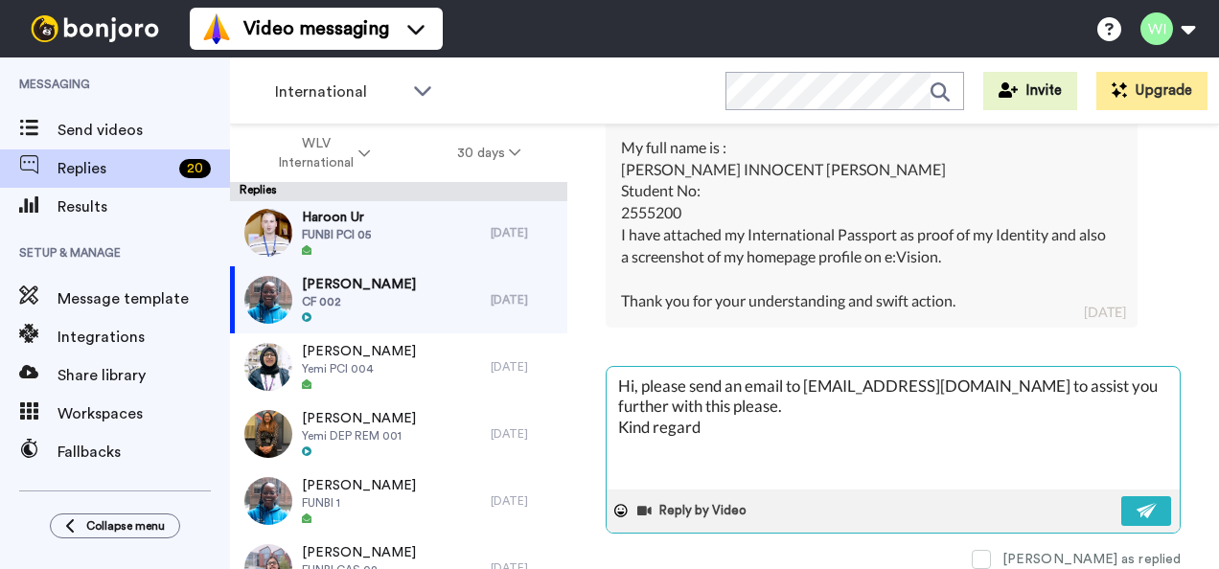
type textarea "Hi, please send an email to CASRequests@wlv.ac.uk to assist you further with th…"
type textarea "x"
type textarea "Hi, please send an email to CASRequests@wlv.ac.uk to assist you further with th…"
type textarea "x"
type textarea "Hi, please send an email to CASRequests@wlv.ac.uk to assist you further with th…"
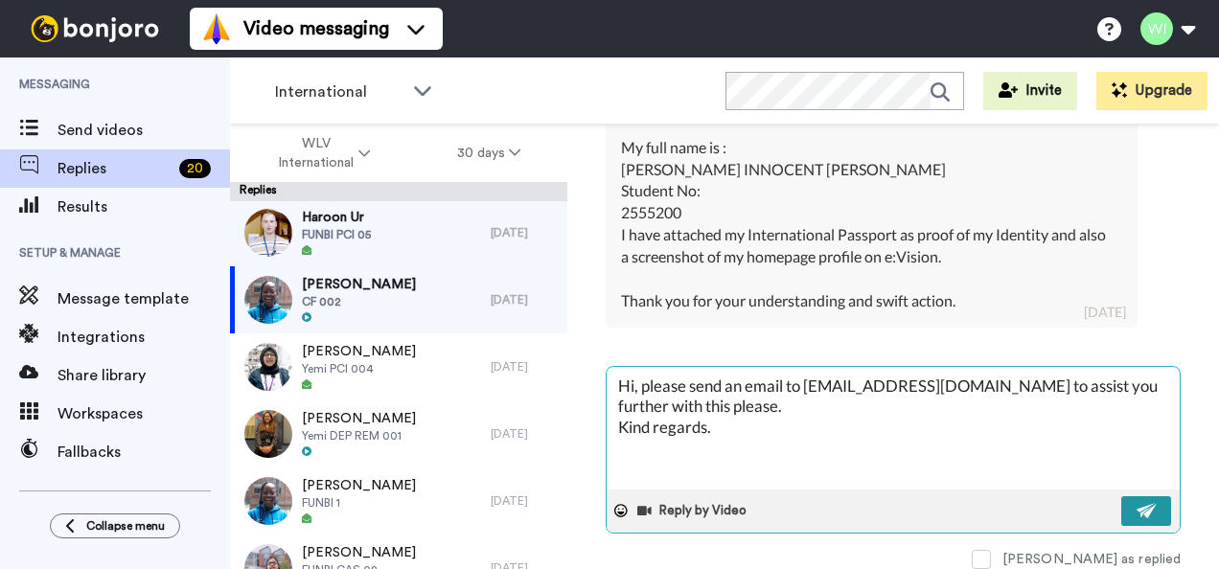
click at [1136, 503] on img at bounding box center [1146, 510] width 21 height 15
type textarea "x"
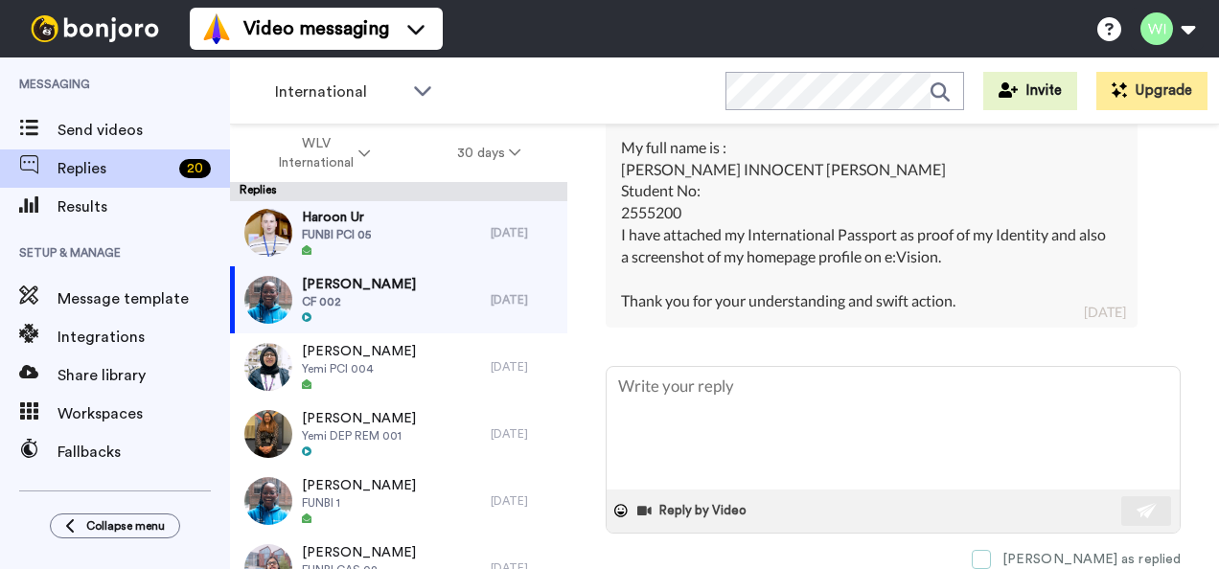
click at [991, 550] on span at bounding box center [980, 559] width 19 height 19
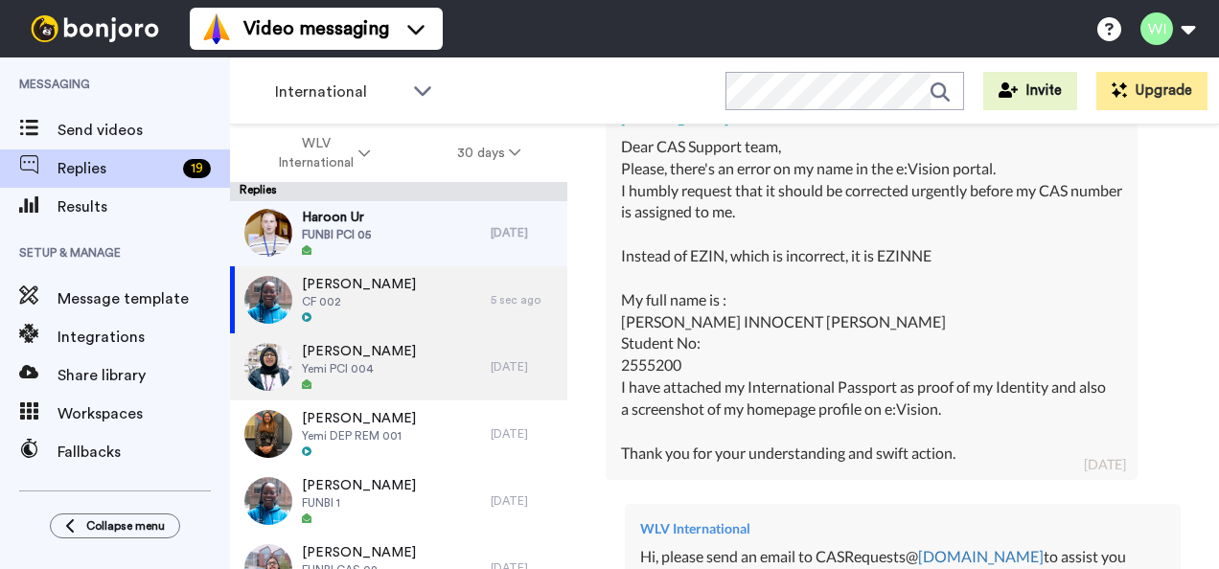
scroll to position [139, 0]
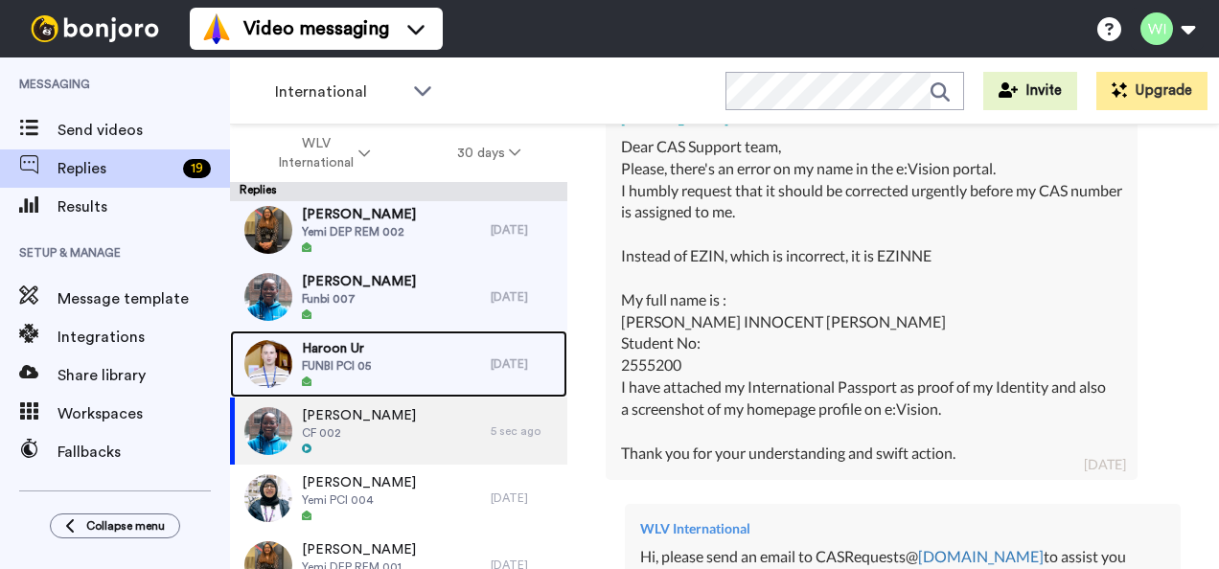
click at [406, 354] on div "Haroon Ur FUNBI PCI 05" at bounding box center [360, 364] width 261 height 67
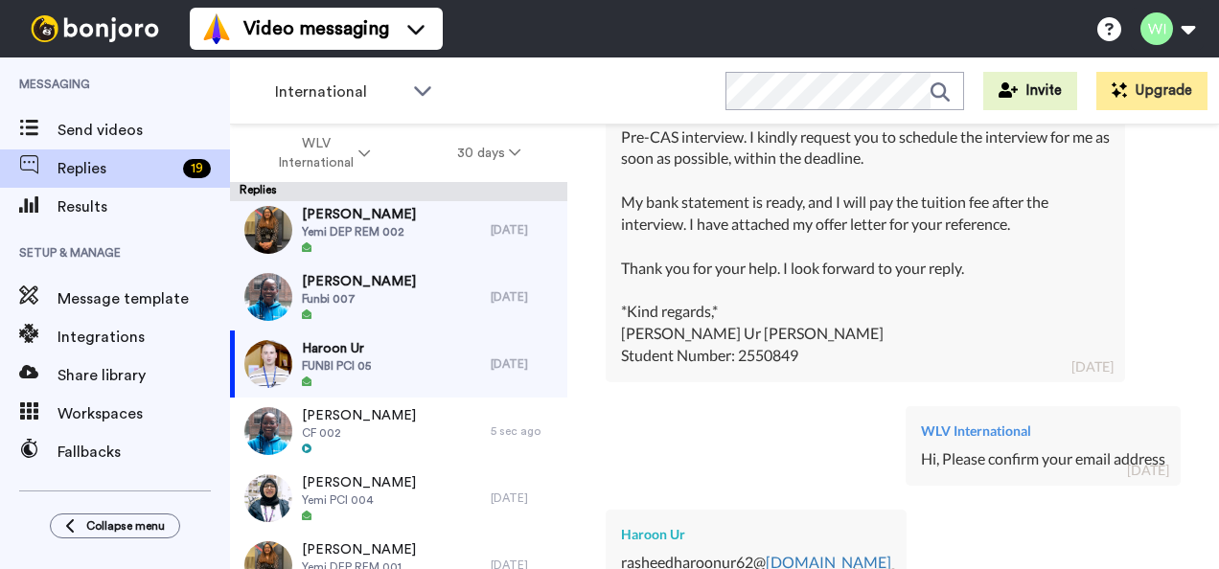
scroll to position [757, 0]
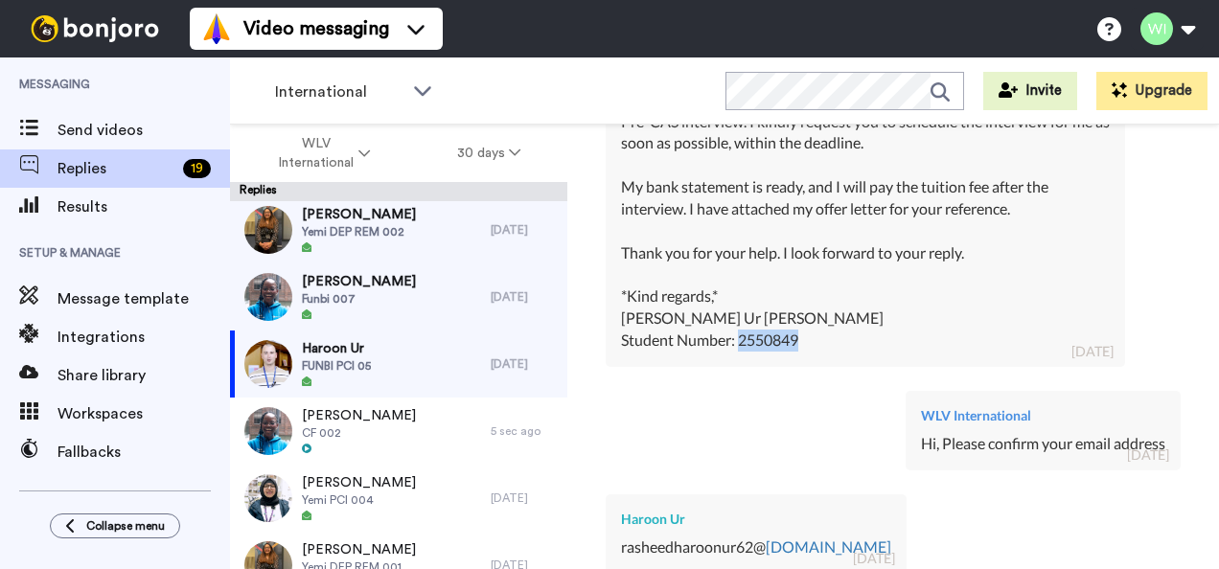
drag, startPoint x: 743, startPoint y: 336, endPoint x: 798, endPoint y: 341, distance: 54.8
click at [798, 341] on div "Dear Sir/Madam, I hope you are doing well. I have received my unconditional off…" at bounding box center [865, 176] width 489 height 351
copy div "2550849"
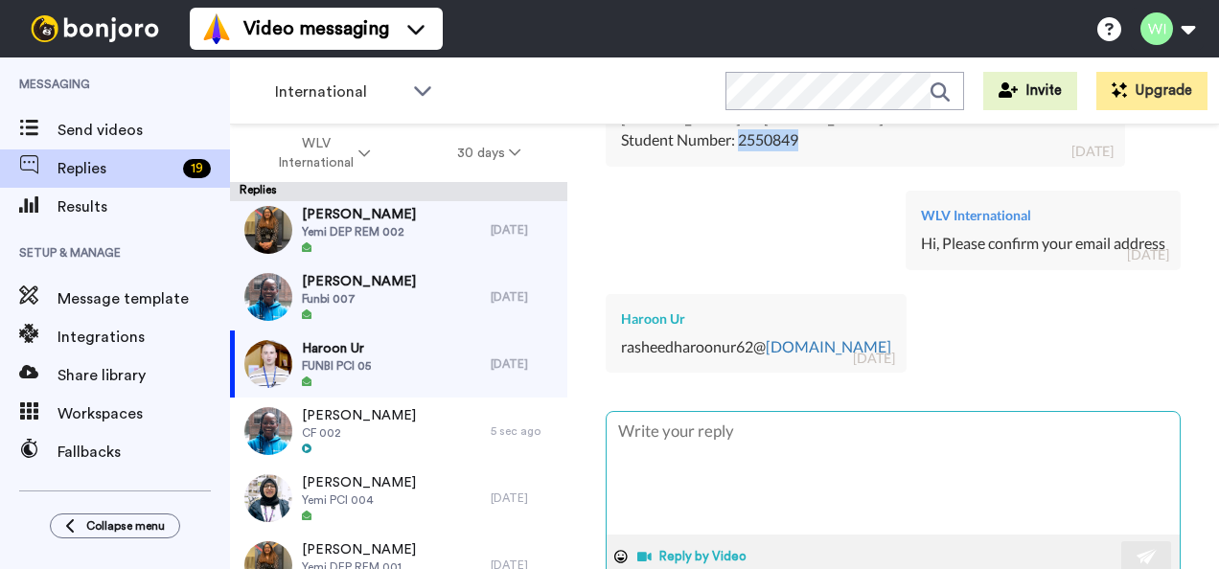
scroll to position [958, 0]
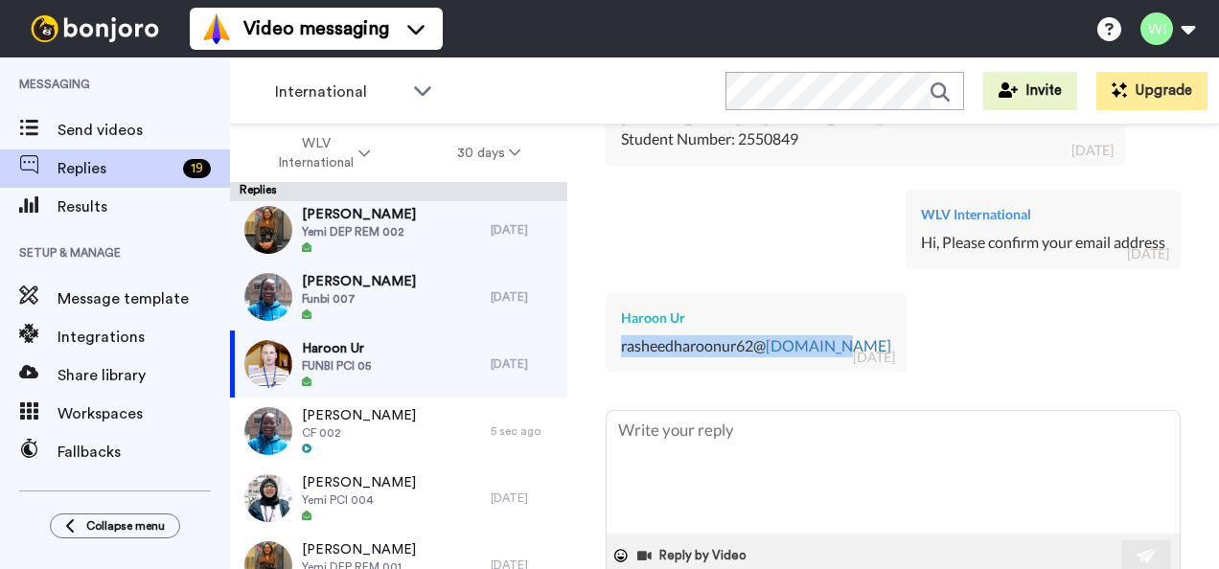
drag, startPoint x: 618, startPoint y: 343, endPoint x: 845, endPoint y: 345, distance: 227.1
click at [845, 345] on div "Haroon Ur rasheedharoonur62@ gmail.com 2 days ago" at bounding box center [756, 333] width 301 height 80
copy div "rasheedharoonur62@ gmail.com"
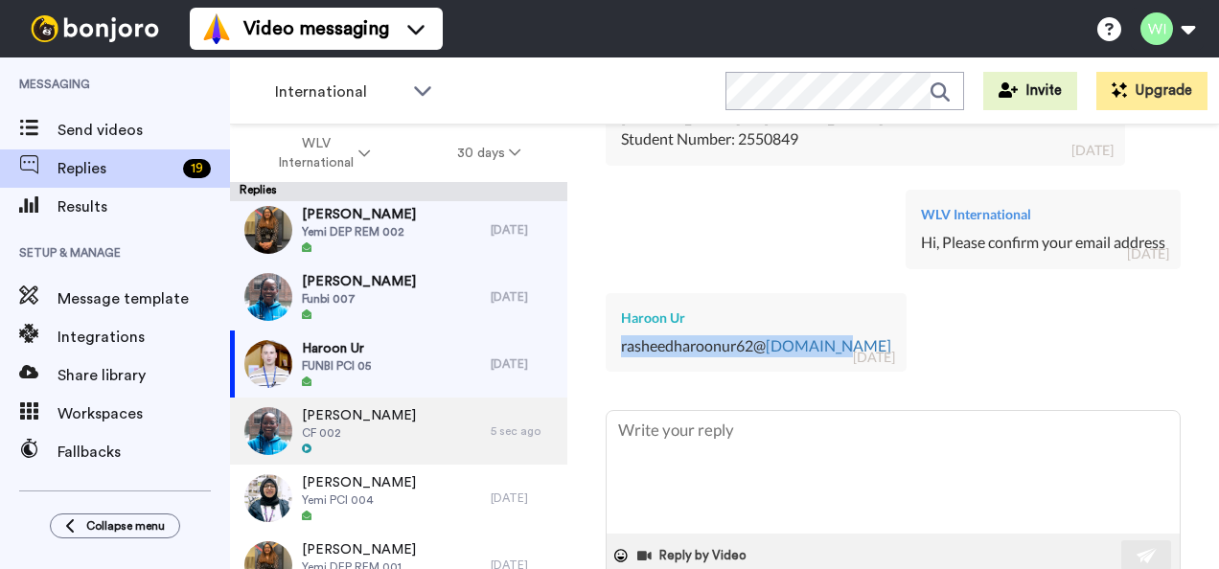
type textarea "x"
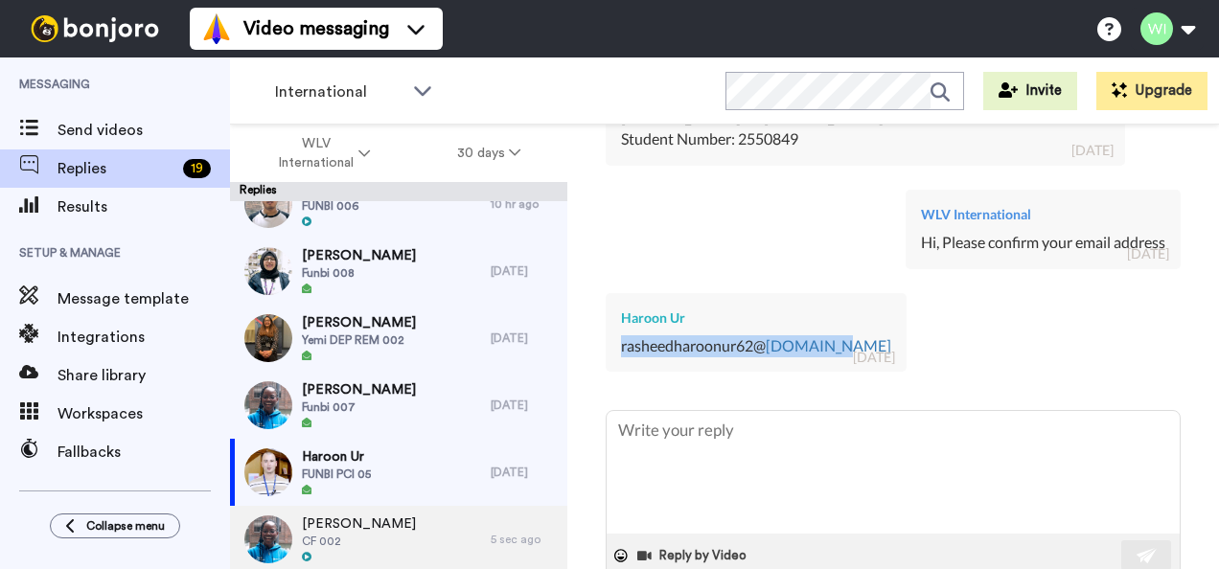
scroll to position [30, 0]
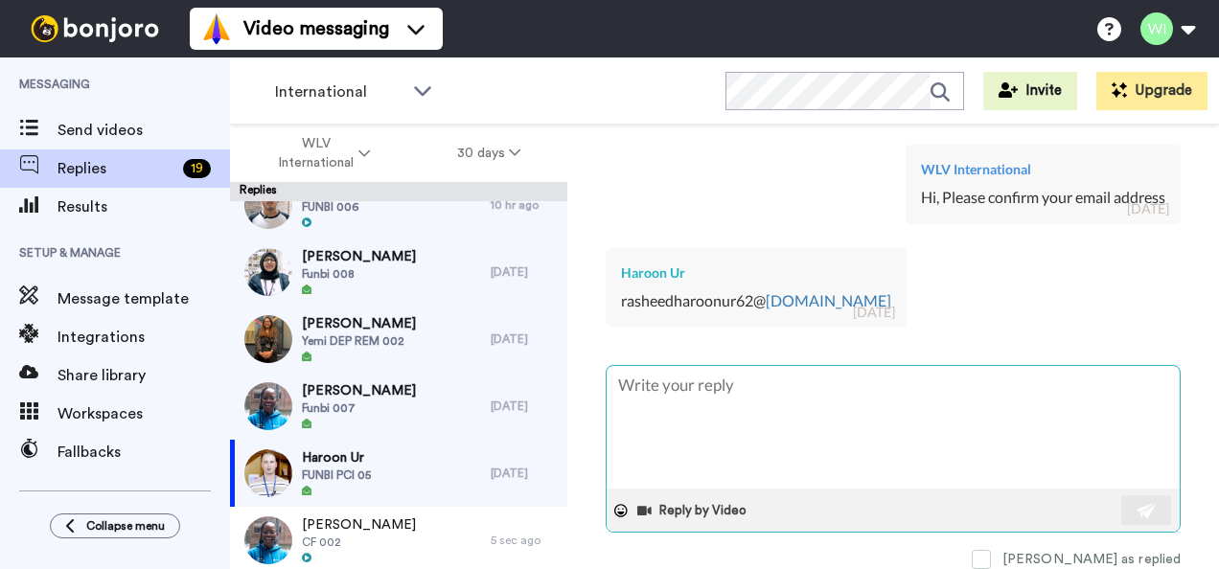
click at [950, 451] on textarea at bounding box center [892, 427] width 573 height 123
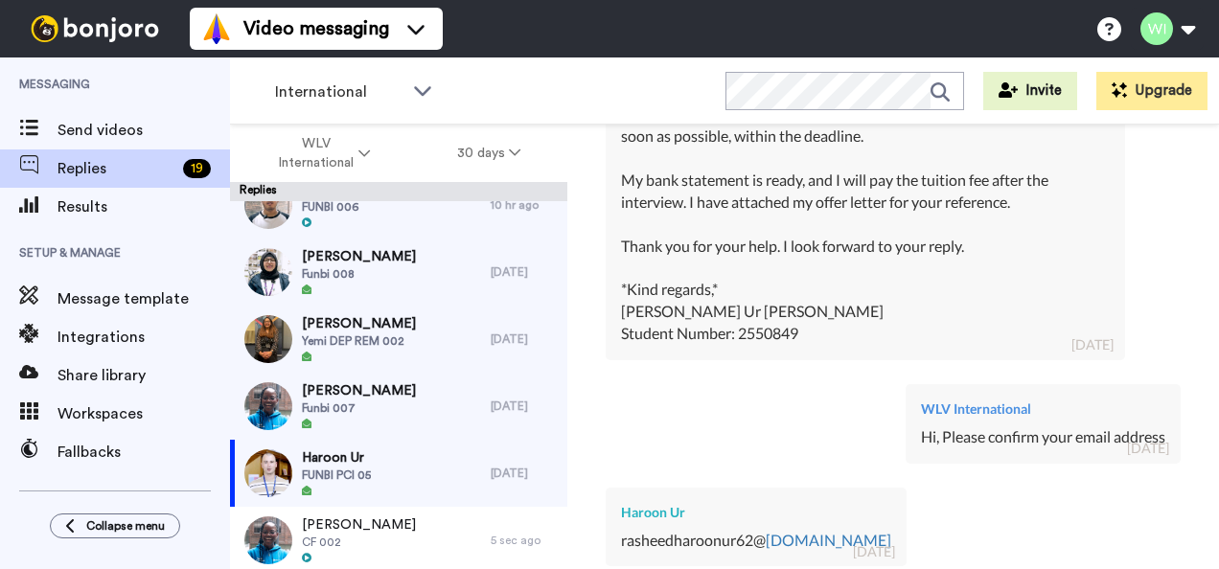
scroll to position [1013, 0]
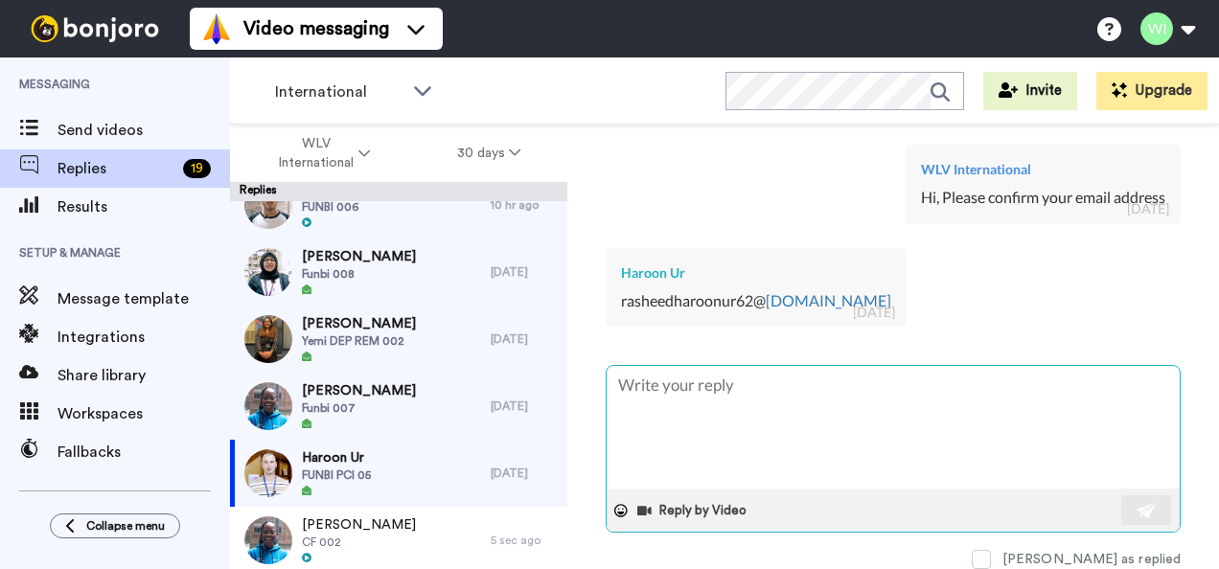
click at [855, 437] on textarea at bounding box center [892, 427] width 573 height 123
type textarea "H"
type textarea "x"
type textarea "Hi"
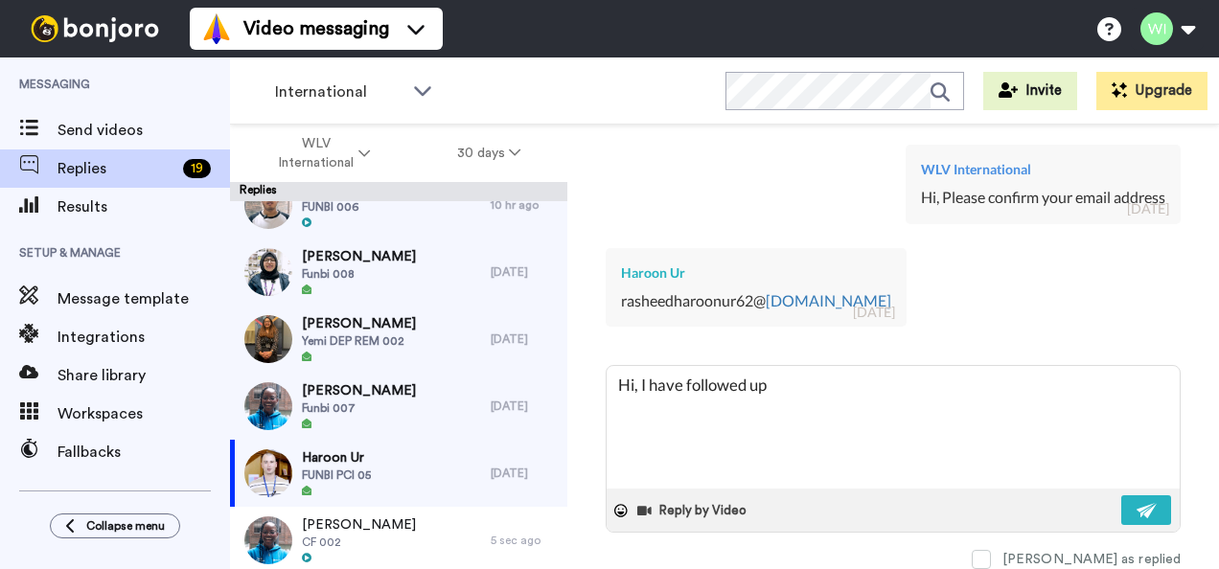
scroll to position [1009, 0]
click at [904, 383] on textarea "Hi, I have followed up" at bounding box center [892, 427] width 573 height 123
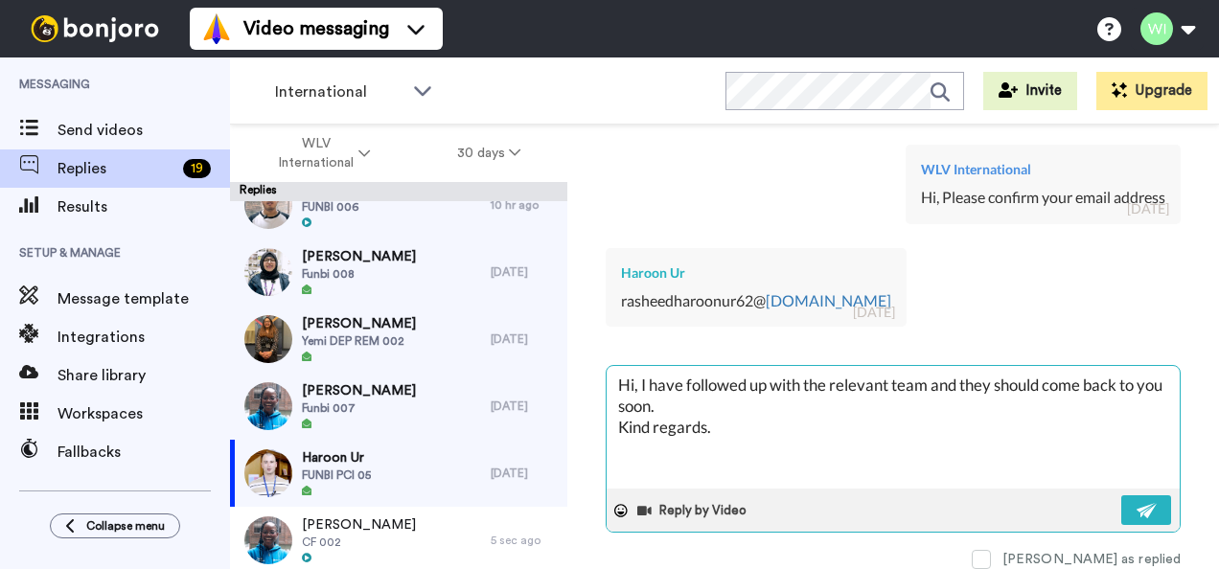
click at [1161, 502] on div "Reply by Video" at bounding box center [892, 510] width 573 height 43
click at [1136, 503] on img at bounding box center [1146, 510] width 21 height 15
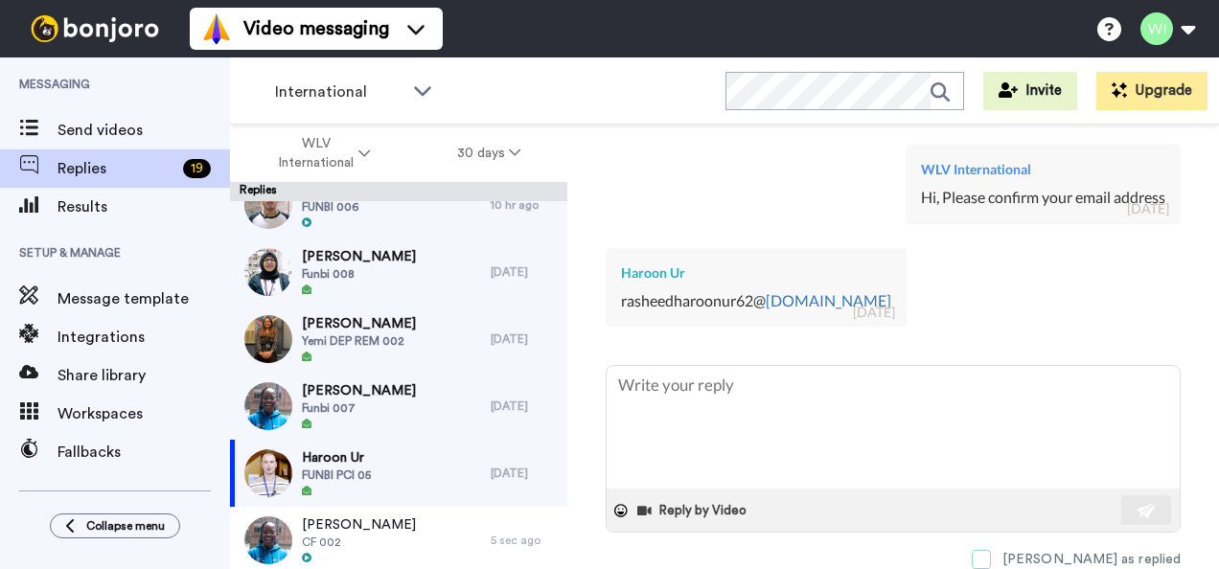
click at [991, 551] on span at bounding box center [980, 559] width 19 height 19
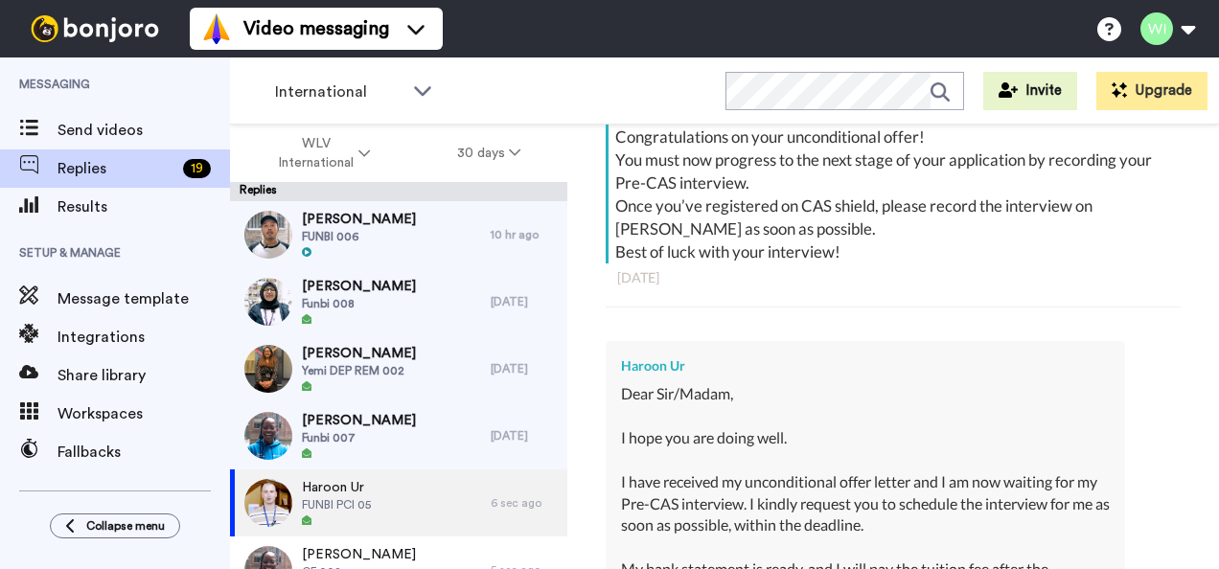
scroll to position [379, 0]
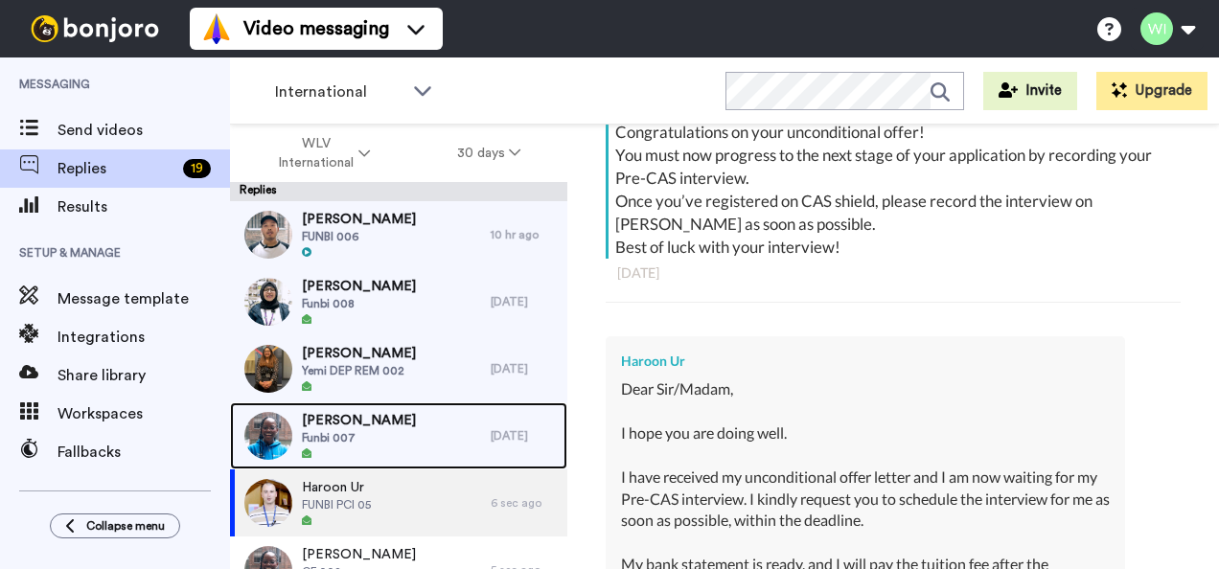
click at [431, 413] on div "Muhammad Umair Funbi 007" at bounding box center [360, 435] width 261 height 67
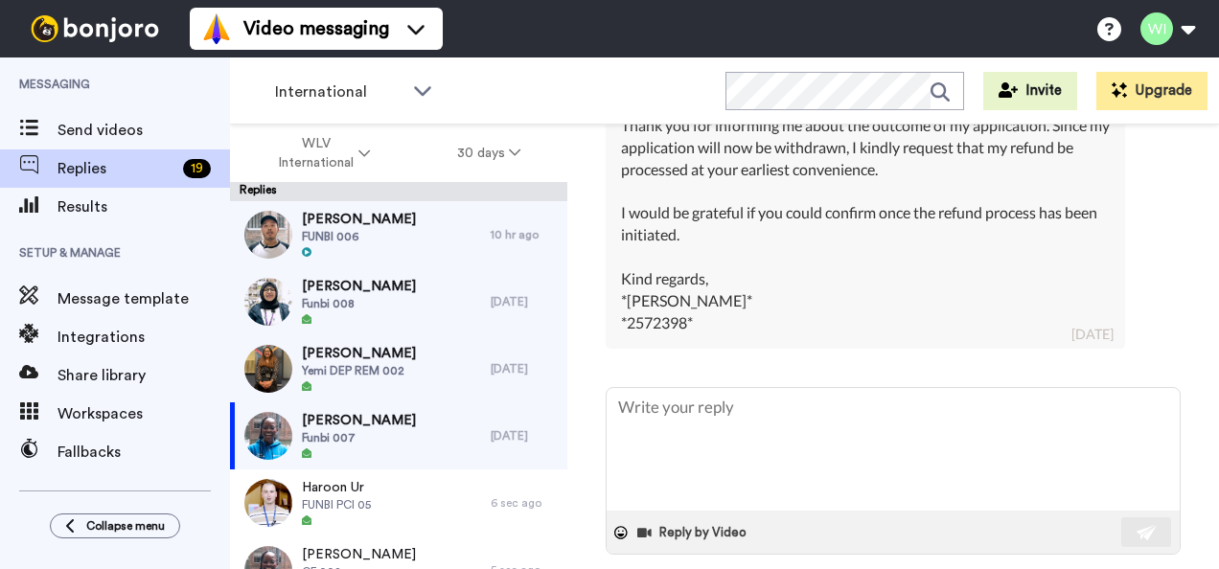
scroll to position [734, 0]
click at [668, 414] on textarea at bounding box center [892, 448] width 573 height 123
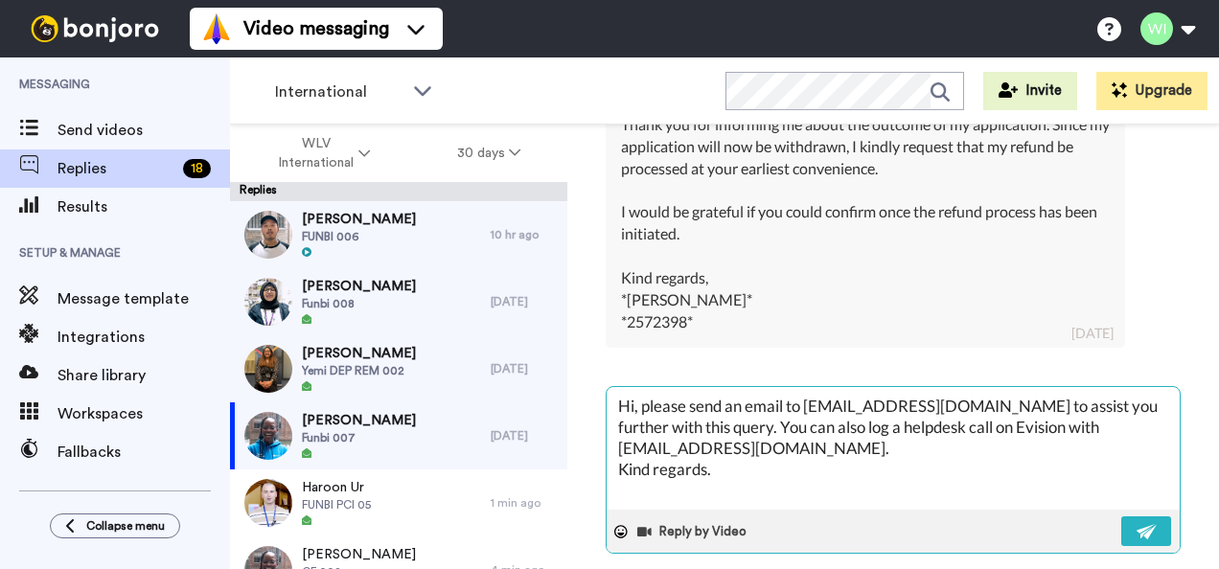
scroll to position [765, 0]
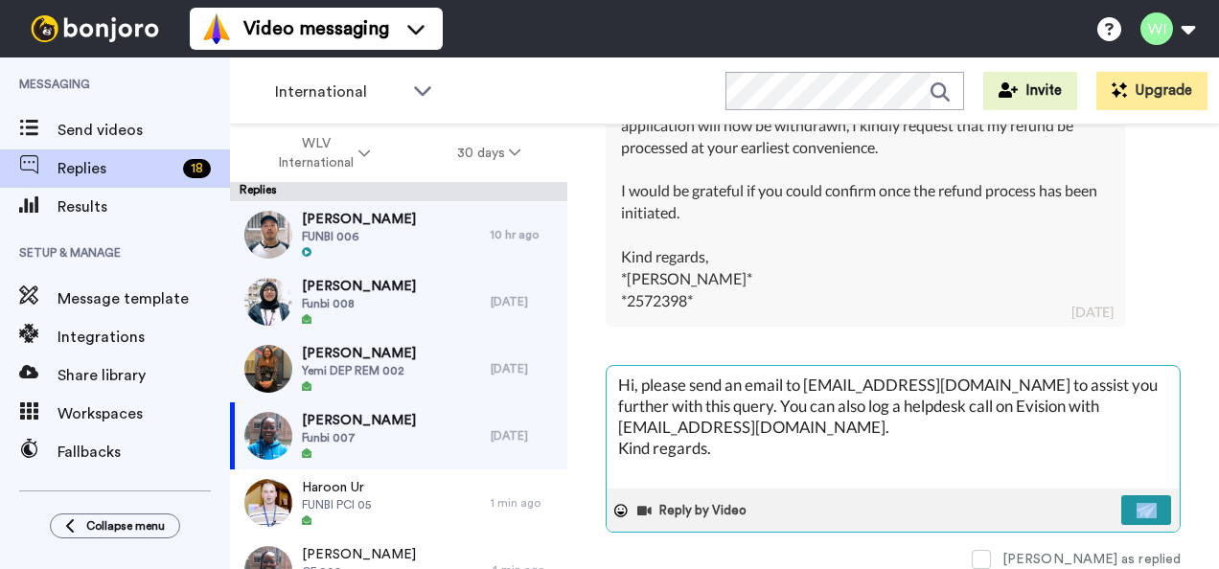
drag, startPoint x: 1117, startPoint y: 521, endPoint x: 1146, endPoint y: 501, distance: 35.1
click at [1146, 501] on div "Hi, please send an email to incomesection@wlv.ac.uk to assist you further with …" at bounding box center [893, 467] width 575 height 204
click at [1146, 501] on button at bounding box center [1146, 510] width 50 height 30
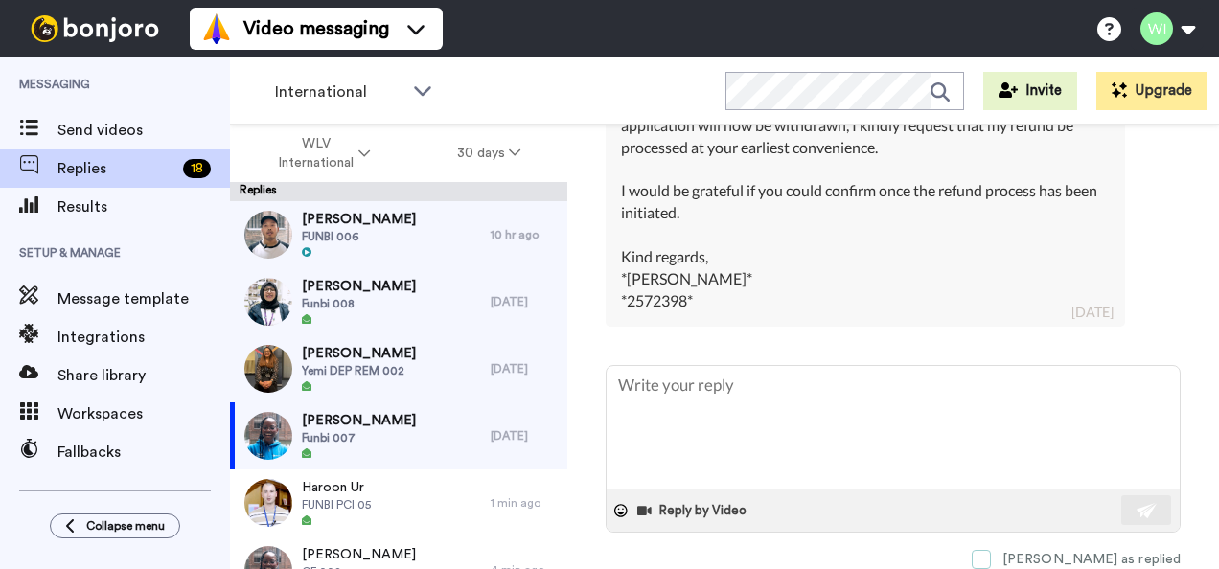
click at [991, 550] on span at bounding box center [980, 559] width 19 height 19
click at [363, 363] on span "Yemi DEP REM 002" at bounding box center [359, 370] width 114 height 15
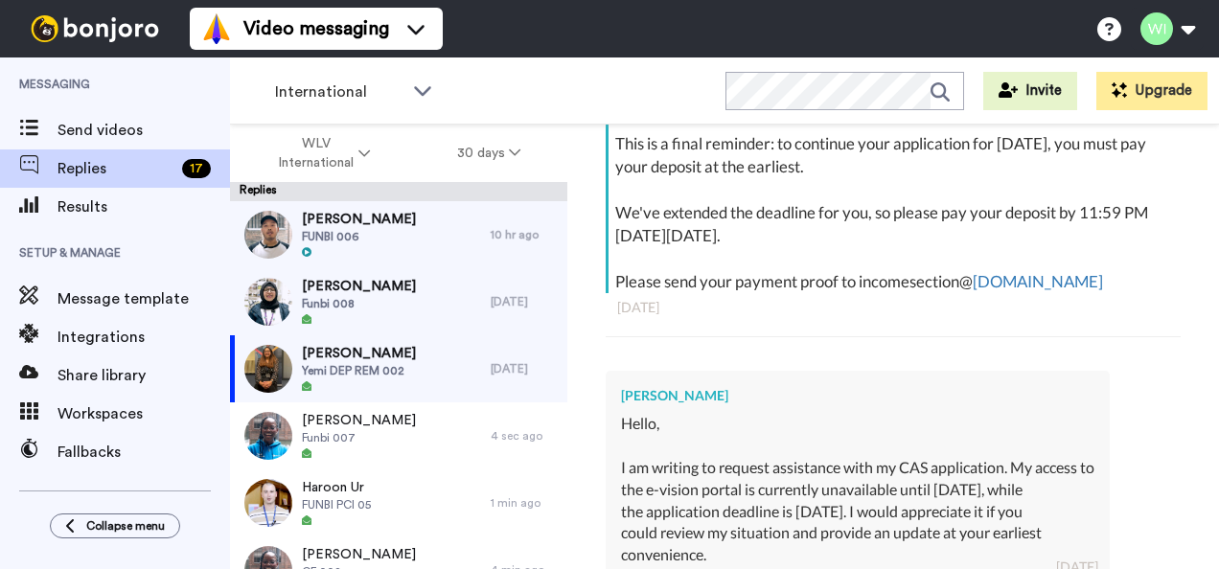
scroll to position [655, 0]
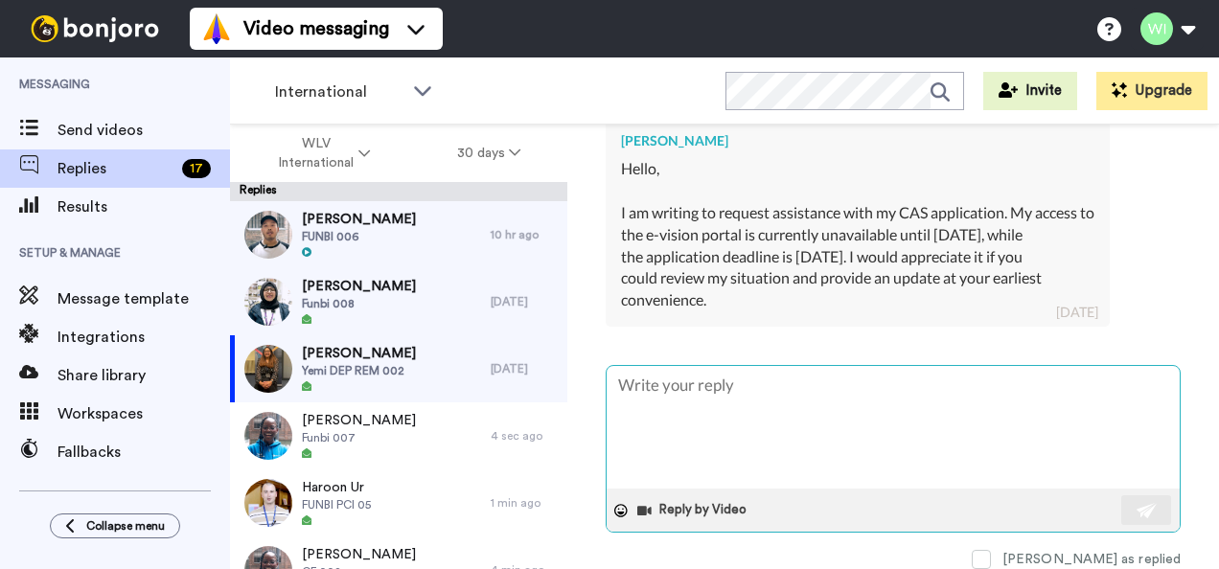
click at [787, 404] on textarea at bounding box center [892, 427] width 573 height 123
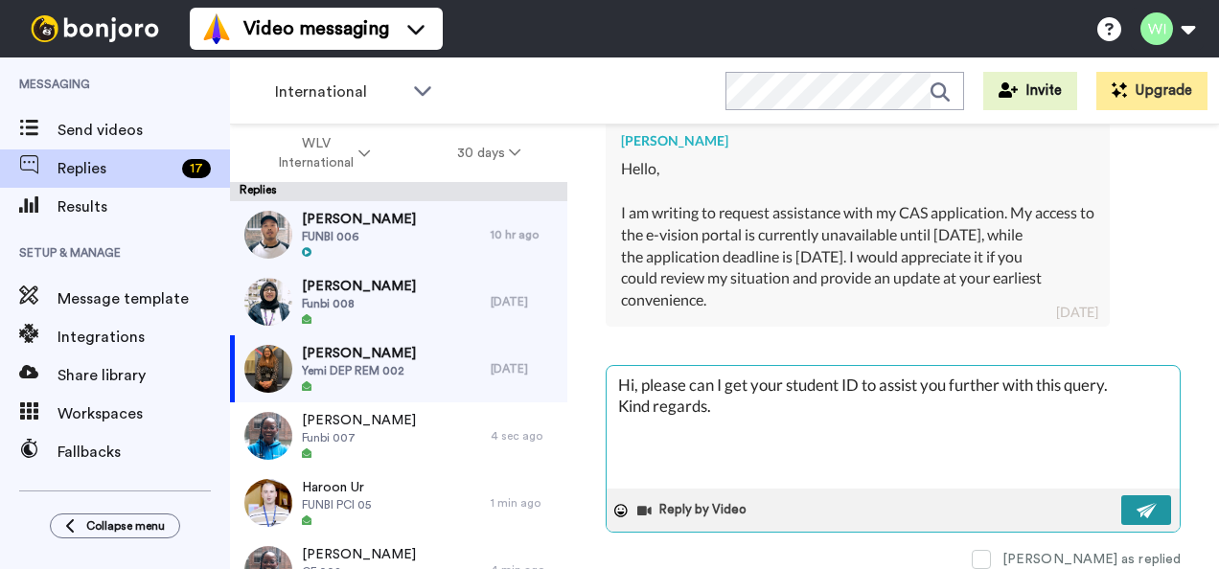
click at [1127, 512] on button at bounding box center [1146, 510] width 50 height 30
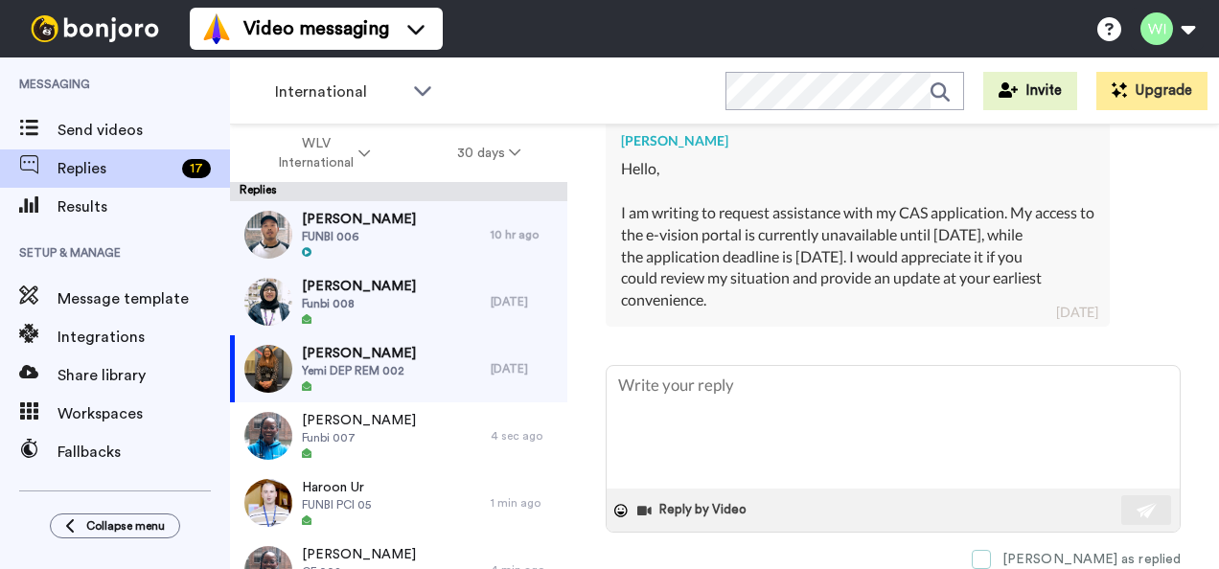
click at [991, 557] on span at bounding box center [980, 559] width 19 height 19
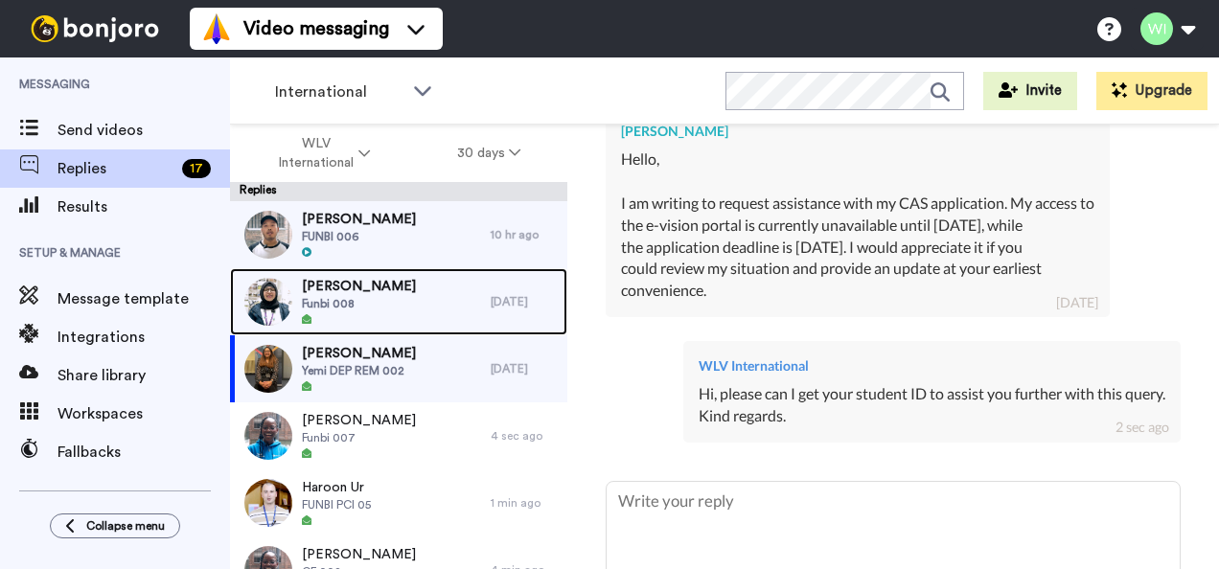
click at [407, 297] on span "Funbi 008" at bounding box center [359, 303] width 114 height 15
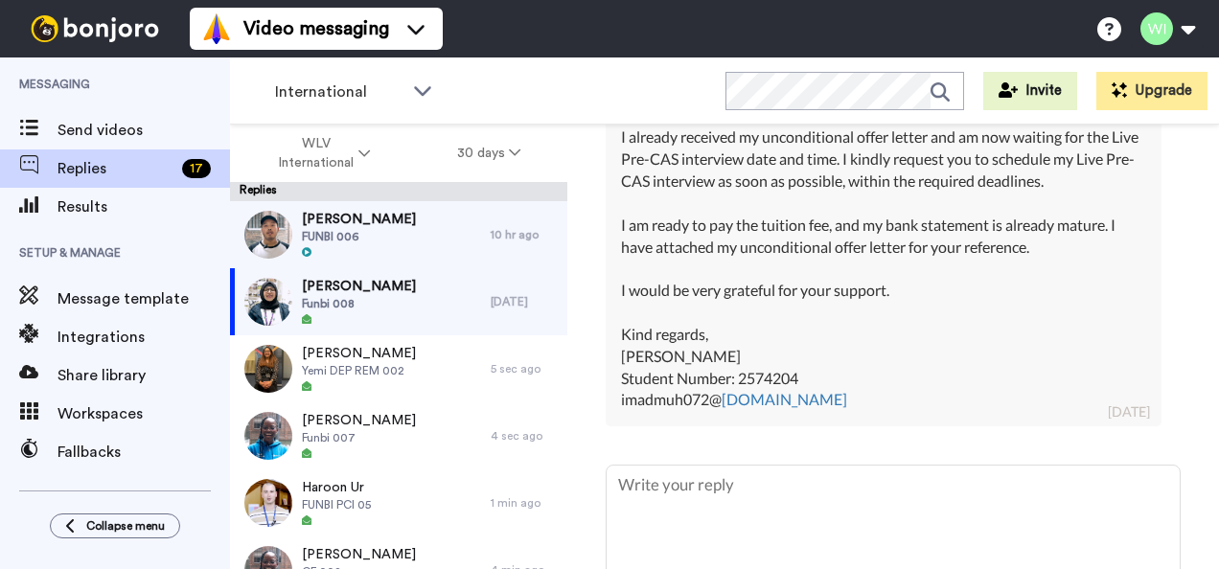
scroll to position [1403, 0]
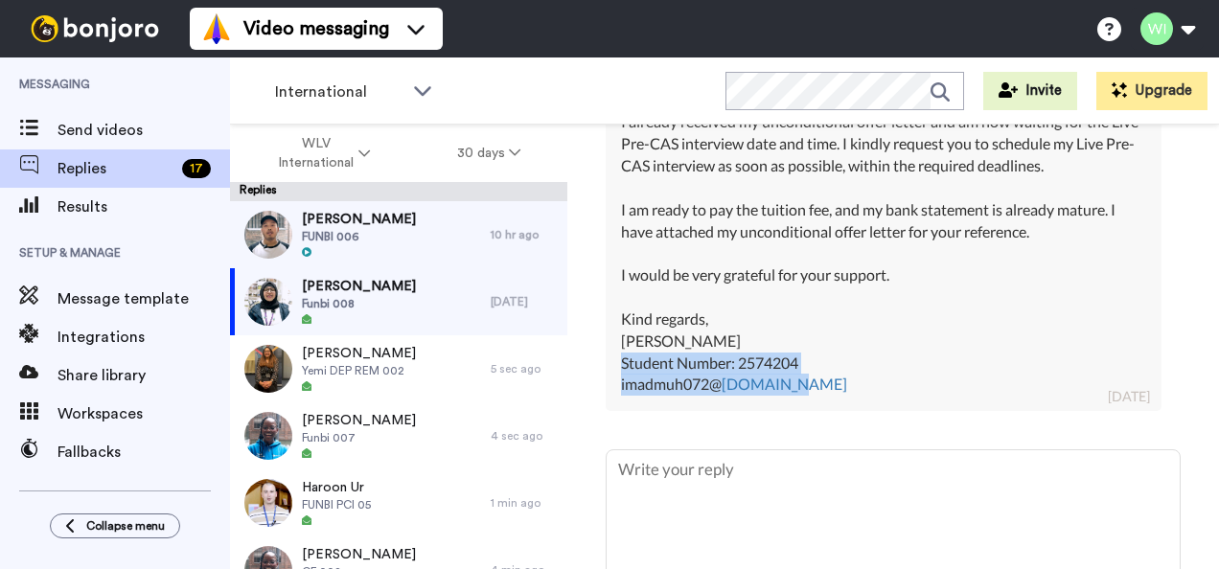
drag, startPoint x: 622, startPoint y: 362, endPoint x: 847, endPoint y: 400, distance: 228.4
click at [847, 400] on div "Muhammad Imad imadmuh072@ gmail.com imadmuh072@ gmail.com imadmuh072@ gmail.com…" at bounding box center [884, 163] width 556 height 495
copy div "Student Number: 2574204 imadmuh072@ gmail.com"
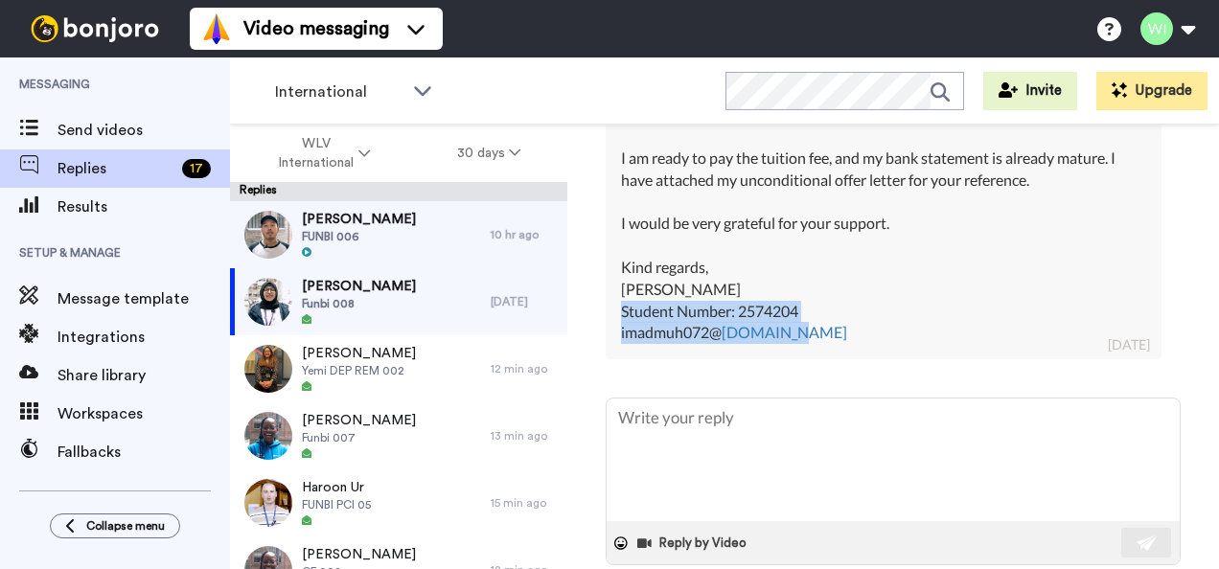
scroll to position [1454, 0]
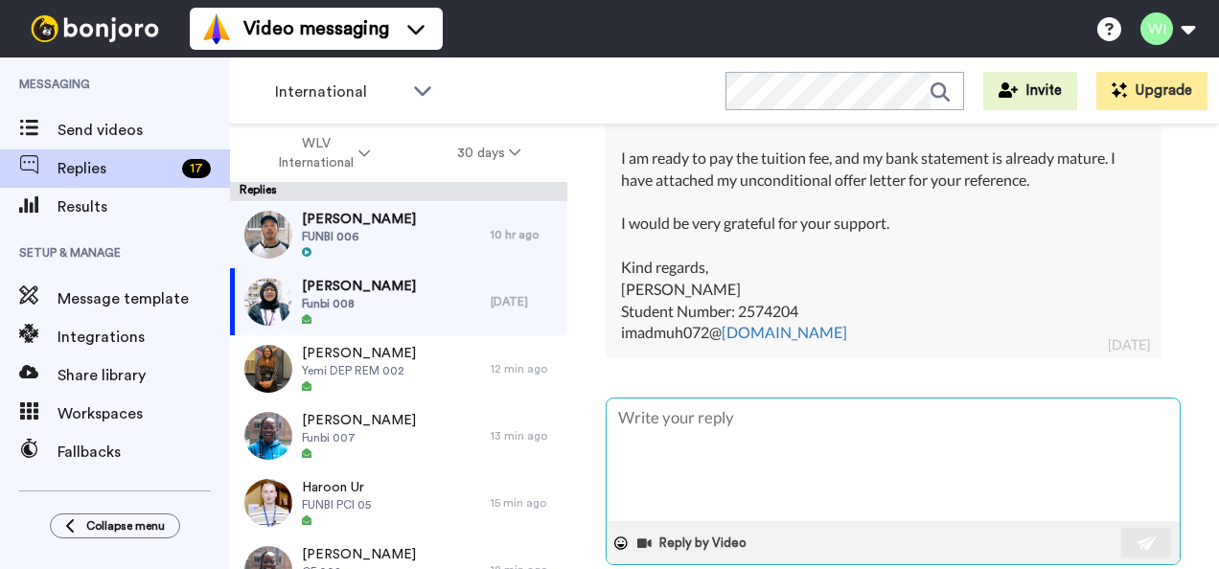
click at [735, 423] on textarea at bounding box center [892, 460] width 573 height 123
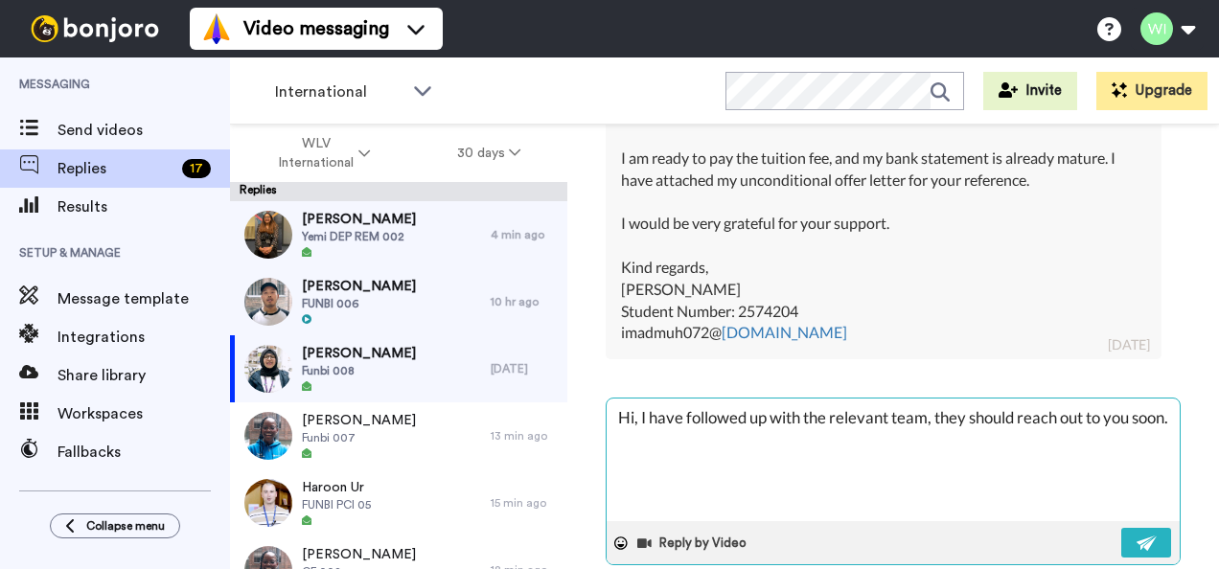
scroll to position [1497, 0]
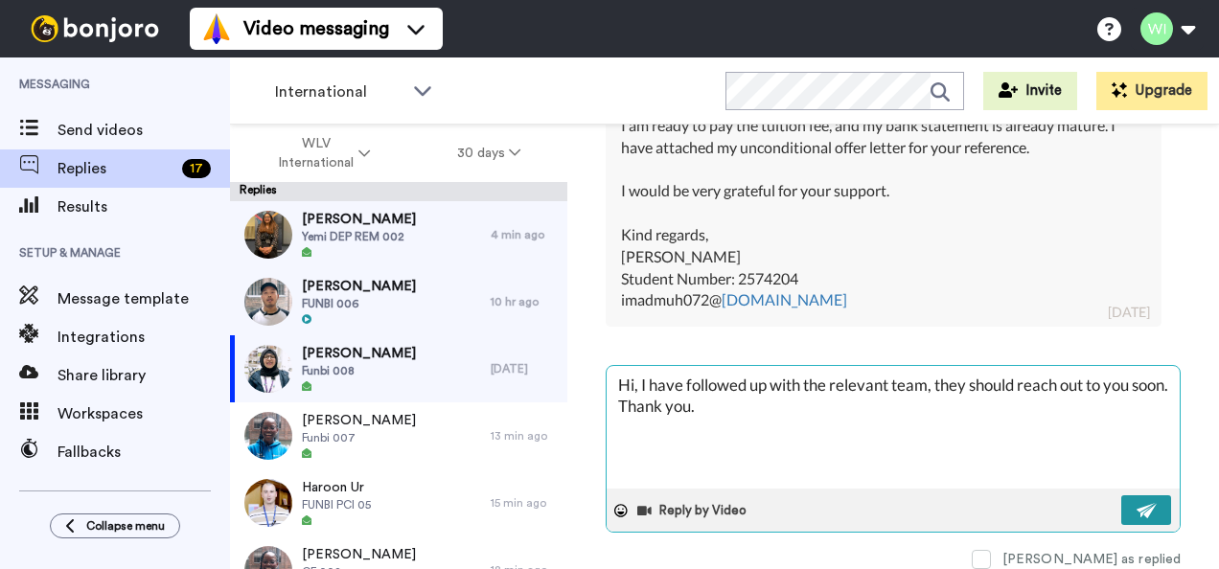
click at [1132, 495] on button at bounding box center [1146, 510] width 50 height 30
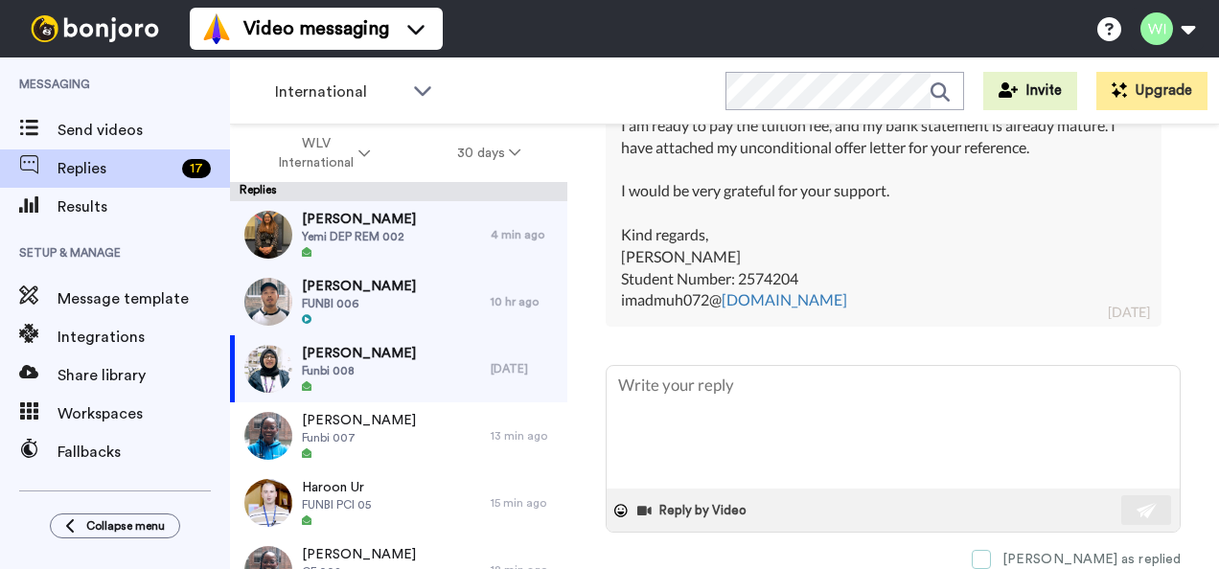
click at [991, 552] on span at bounding box center [980, 559] width 19 height 19
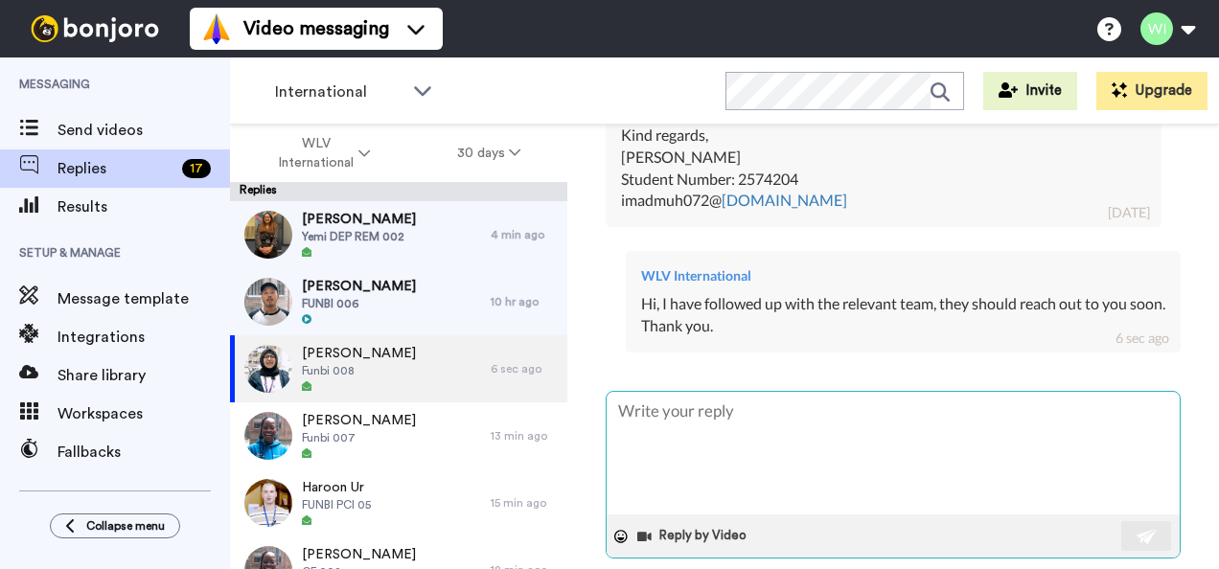
scroll to position [1644, 0]
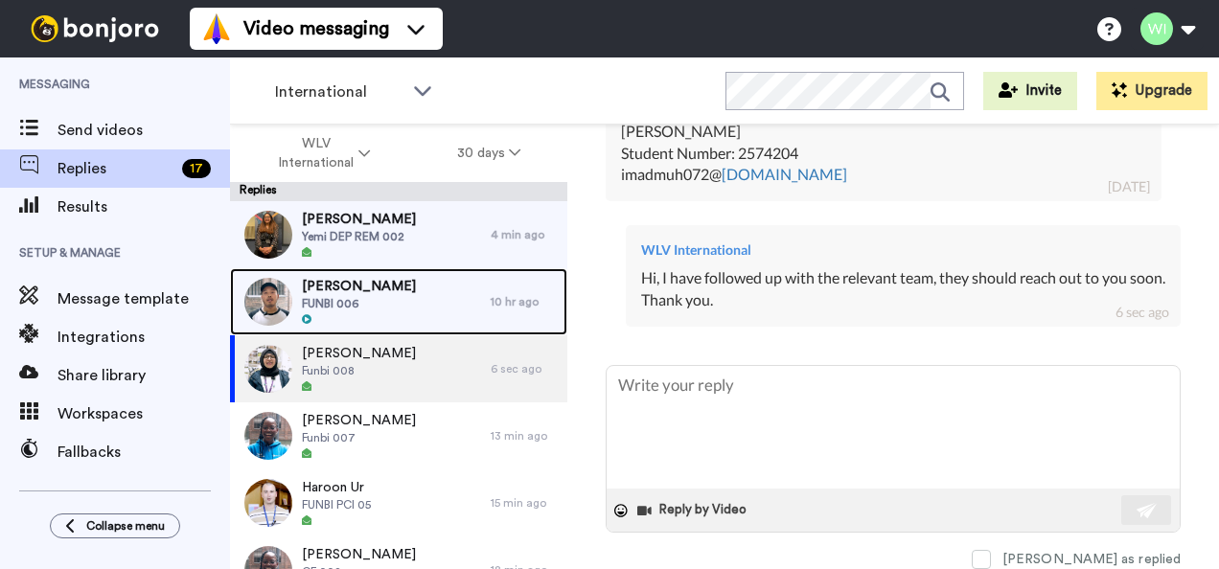
click at [365, 277] on span "[PERSON_NAME]" at bounding box center [359, 286] width 114 height 19
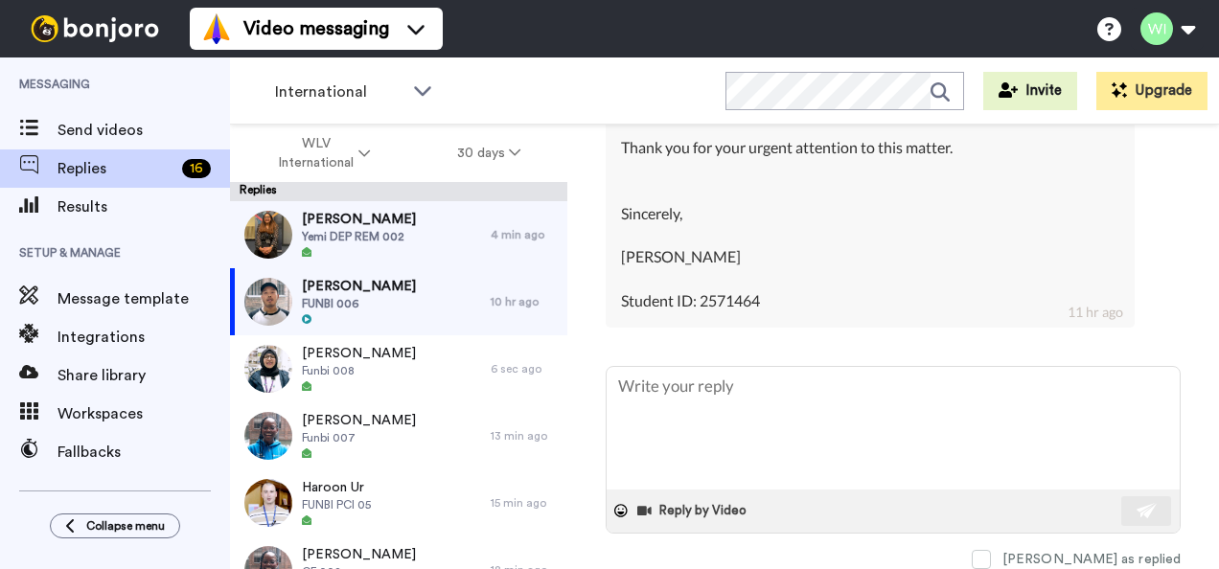
scroll to position [17151, 0]
click at [770, 426] on textarea at bounding box center [892, 428] width 573 height 123
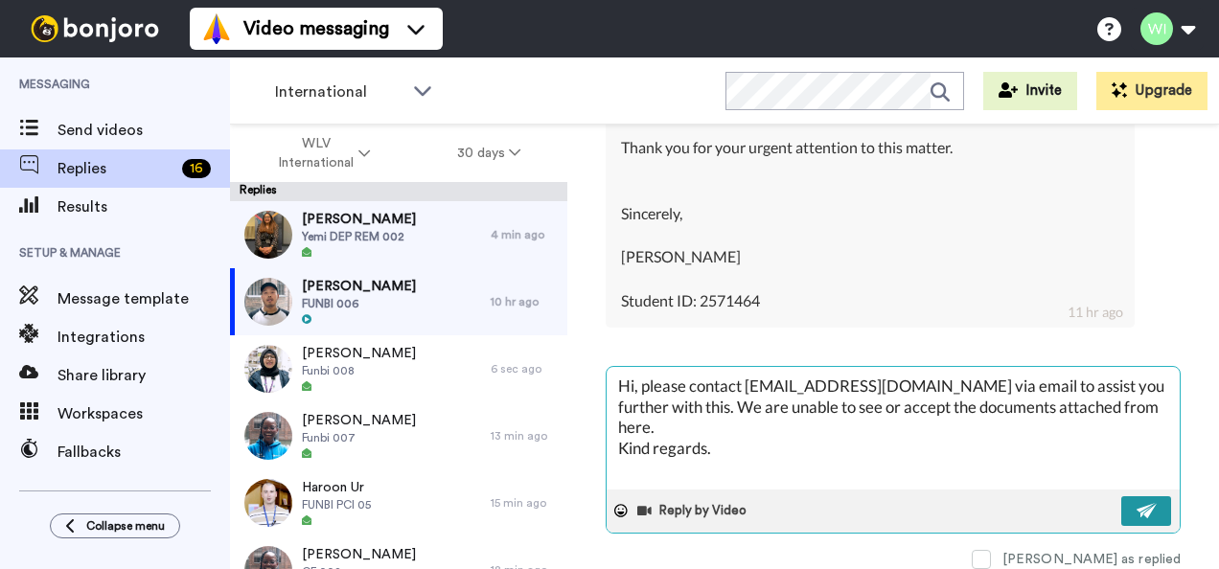
click at [1136, 518] on img at bounding box center [1146, 510] width 21 height 15
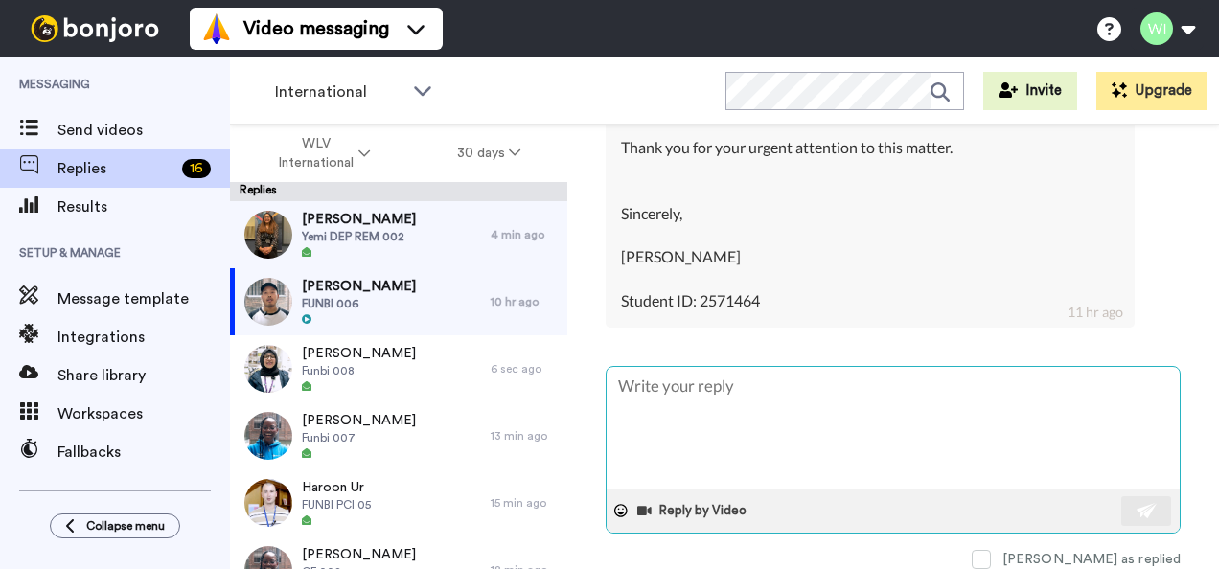
scroll to position [17182, 0]
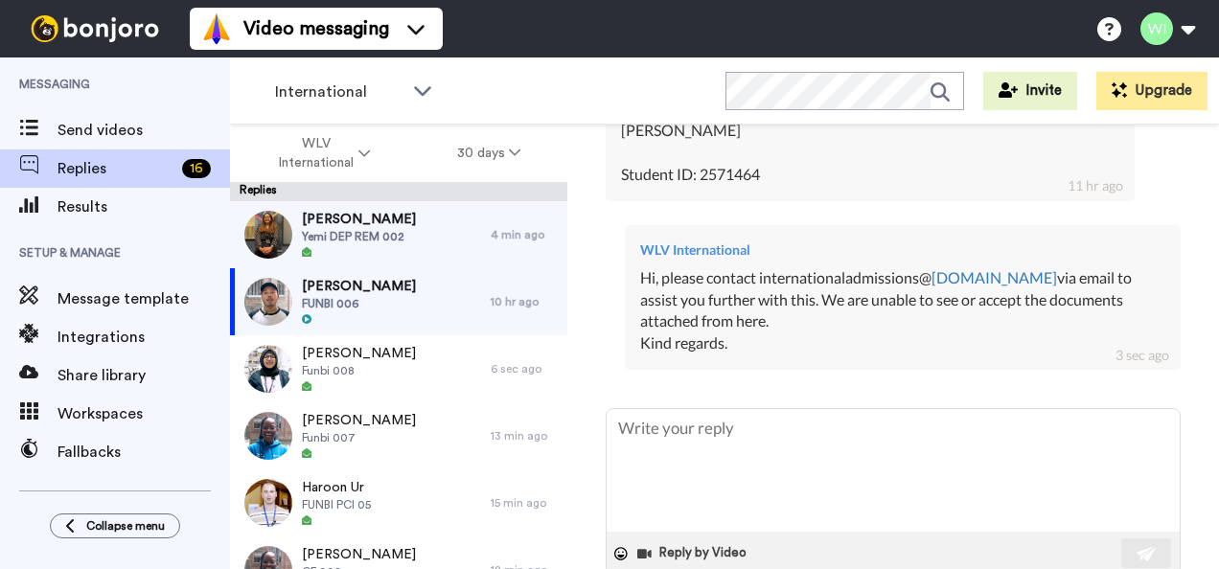
click at [1048, 540] on div "Reply by Video Mark as replied" at bounding box center [893, 510] width 575 height 204
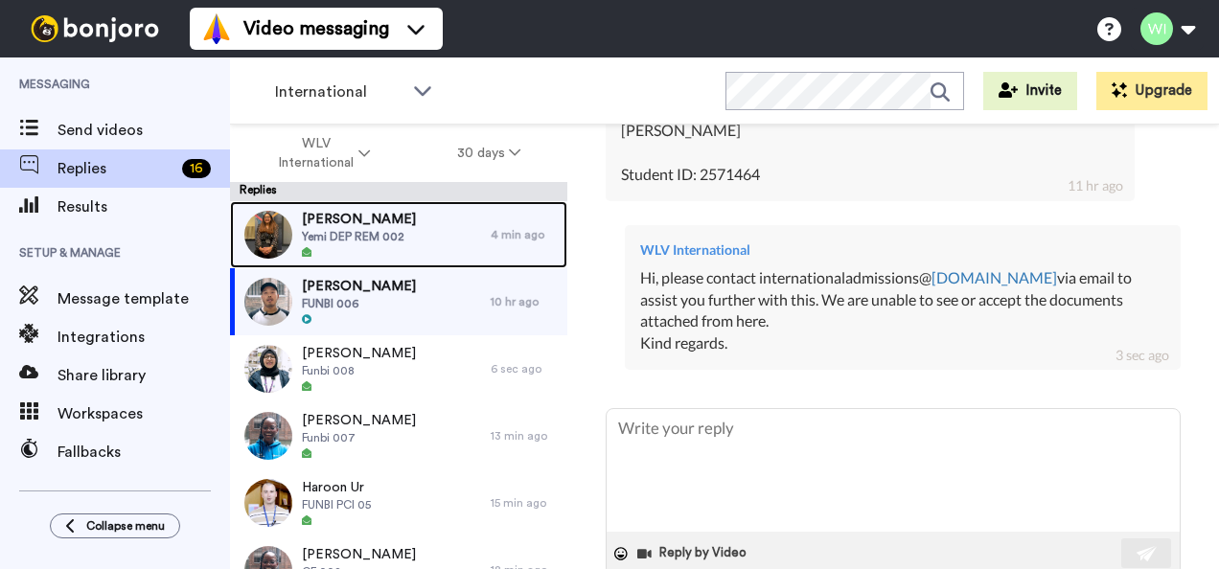
click at [370, 234] on span "Yemi DEP REM 002" at bounding box center [359, 236] width 114 height 15
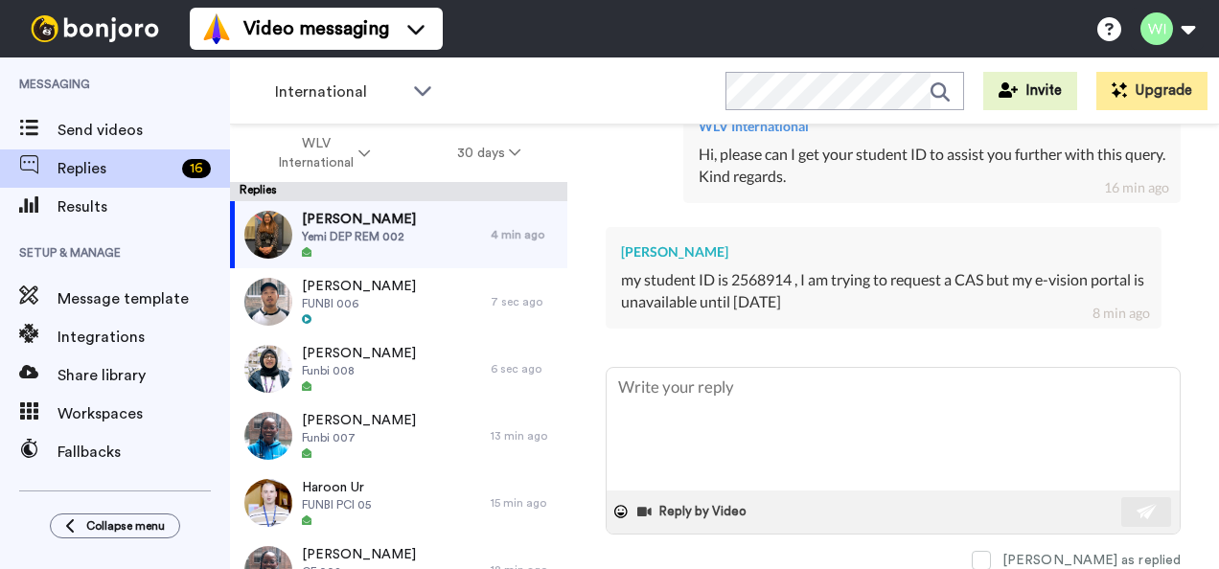
scroll to position [895, 0]
drag, startPoint x: 617, startPoint y: 278, endPoint x: 914, endPoint y: 308, distance: 298.6
click at [914, 308] on div "Muhammad Adnan my student ID is 2568914 , I am trying to request a CAS but my e…" at bounding box center [884, 278] width 556 height 102
copy div "my student ID is 2568914 , I am trying to request a CAS but my e-vision portal …"
click at [740, 410] on textarea at bounding box center [892, 429] width 573 height 123
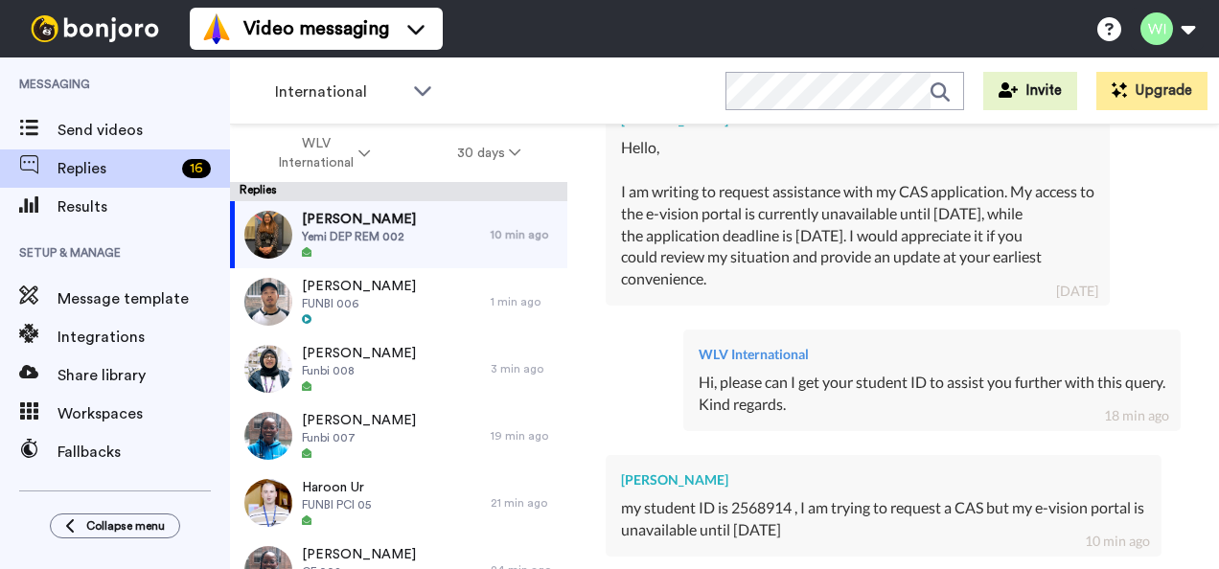
scroll to position [905, 0]
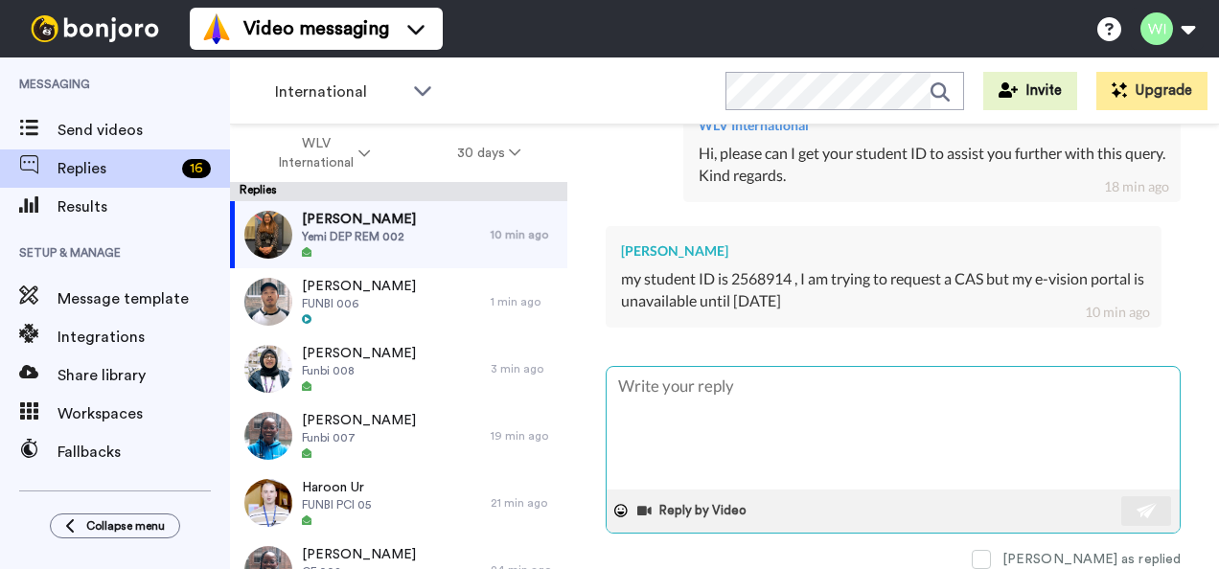
click at [665, 398] on textarea at bounding box center [892, 428] width 573 height 123
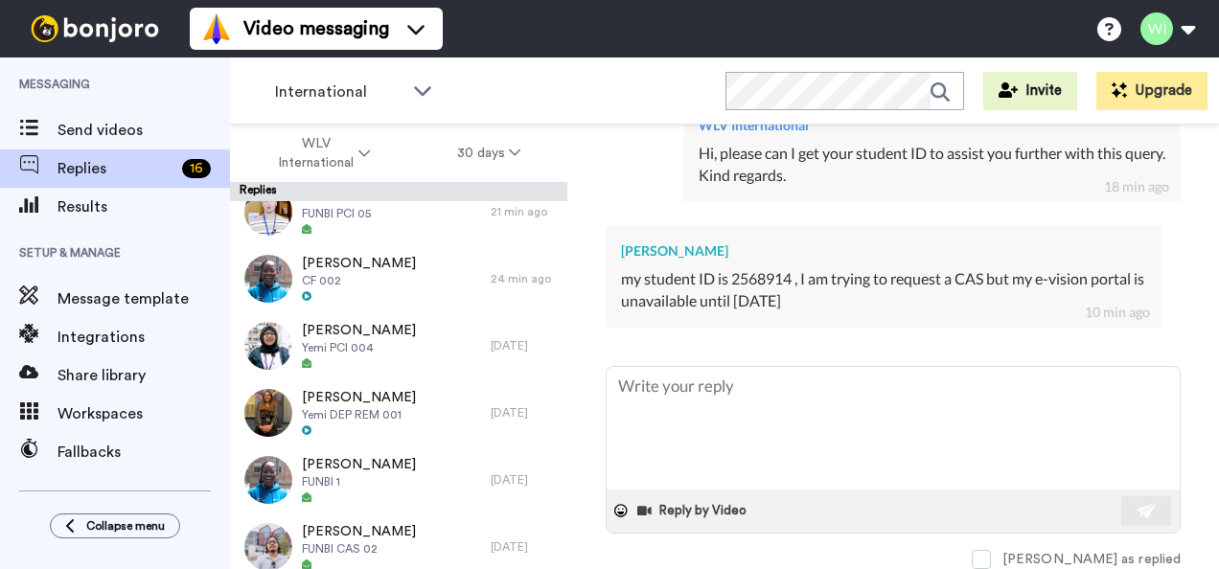
scroll to position [0, 0]
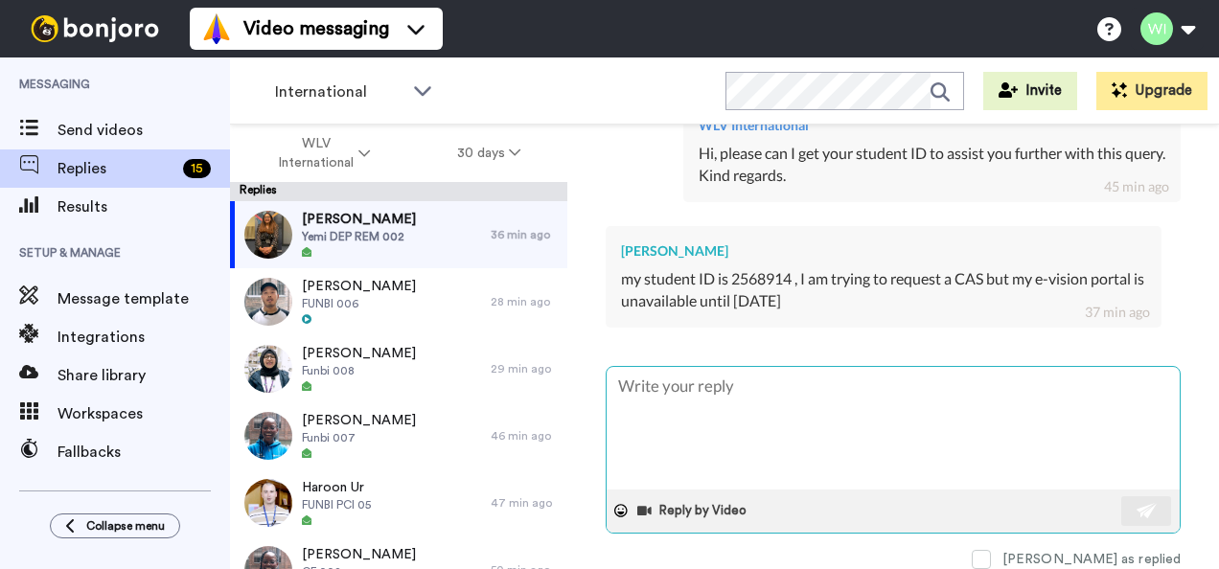
click at [976, 405] on textarea at bounding box center [892, 428] width 573 height 123
